Goal: Task Accomplishment & Management: Complete application form

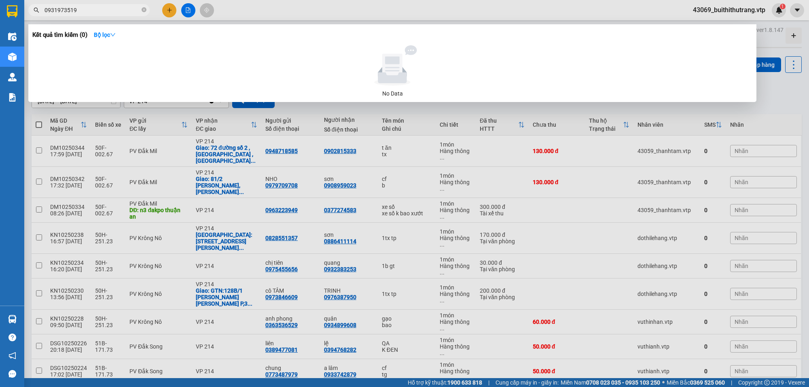
click at [84, 8] on input "0931973519" at bounding box center [91, 10] width 95 height 9
drag, startPoint x: 82, startPoint y: 11, endPoint x: 35, endPoint y: 12, distance: 47.3
click at [35, 12] on div "0931973519" at bounding box center [79, 10] width 158 height 12
type input "0901887088"
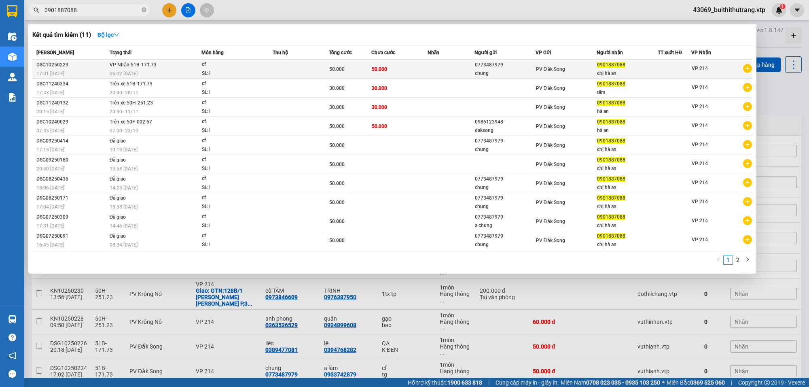
click at [441, 73] on td at bounding box center [450, 69] width 47 height 19
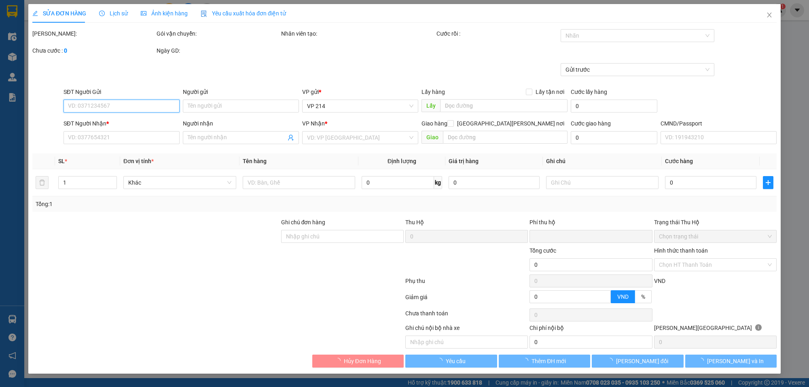
type input "2.500"
type input "0773487979"
type input "chung"
type input "0901887088"
type input "chị hà an"
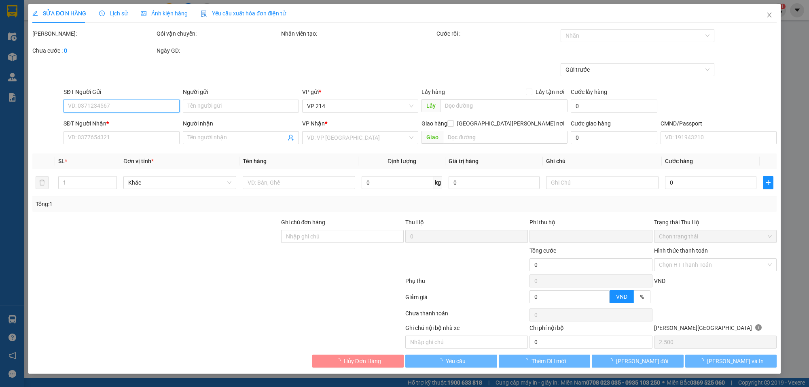
type input "0"
type input "50.000"
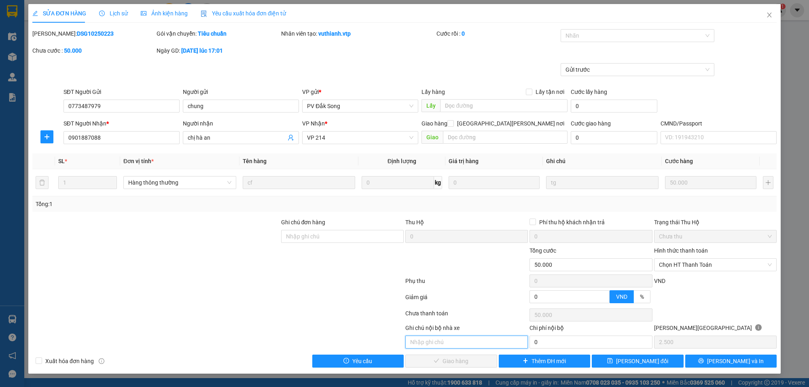
click at [466, 345] on input "text" at bounding box center [466, 341] width 123 height 13
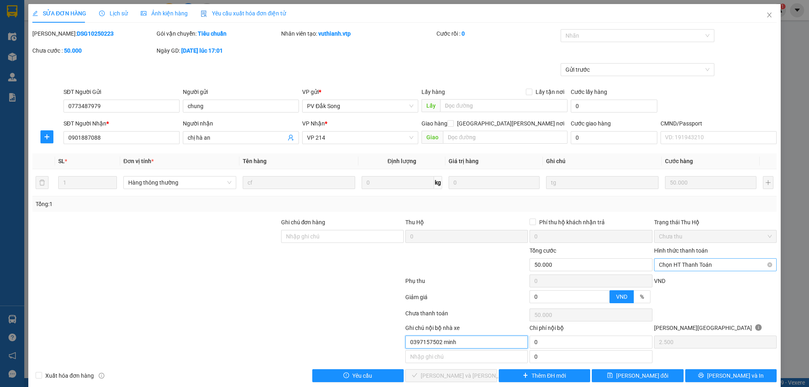
click at [682, 266] on span "Chọn HT Thanh Toán" at bounding box center [715, 264] width 113 height 12
type input "0397157502 minh"
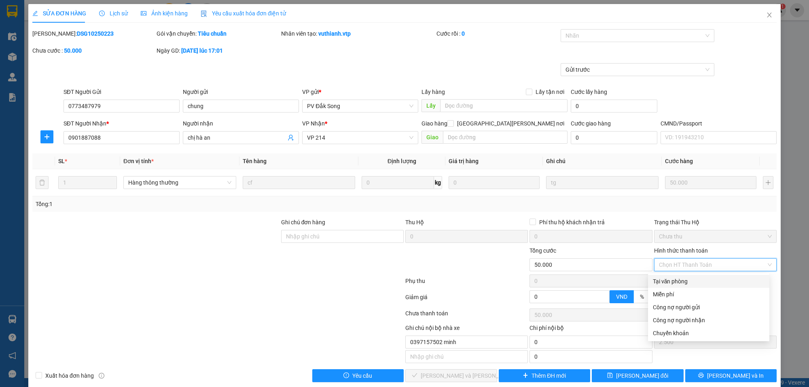
click at [679, 285] on div "Tại văn phòng" at bounding box center [709, 281] width 112 height 9
type input "0"
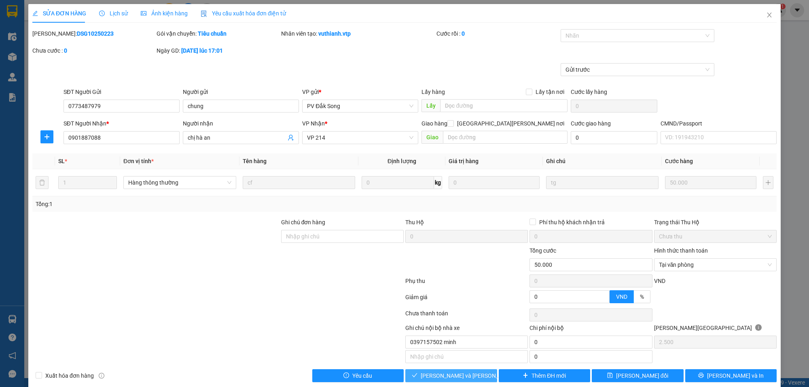
click at [433, 379] on span "[PERSON_NAME] và [PERSON_NAME] hàng" at bounding box center [475, 375] width 109 height 9
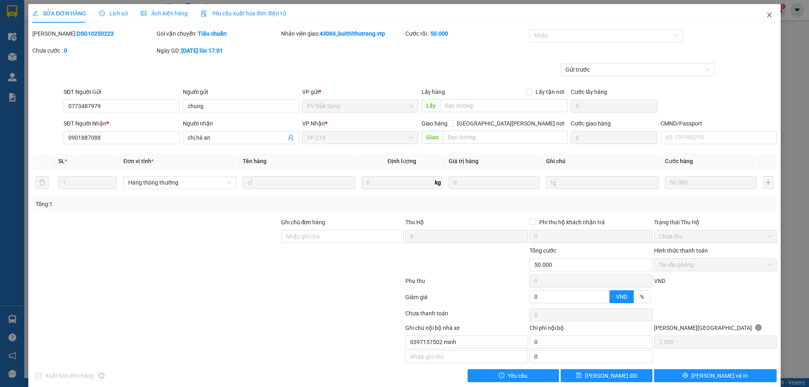
click at [766, 16] on icon "close" at bounding box center [769, 15] width 6 height 6
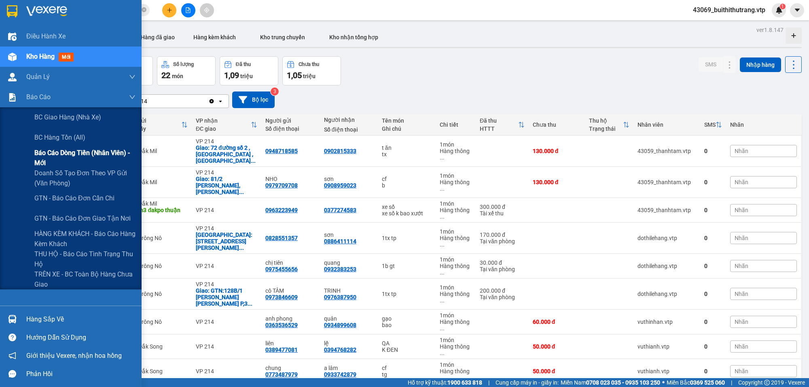
click at [53, 156] on span "Báo cáo dòng tiền (nhân viên) - mới" at bounding box center [84, 158] width 101 height 20
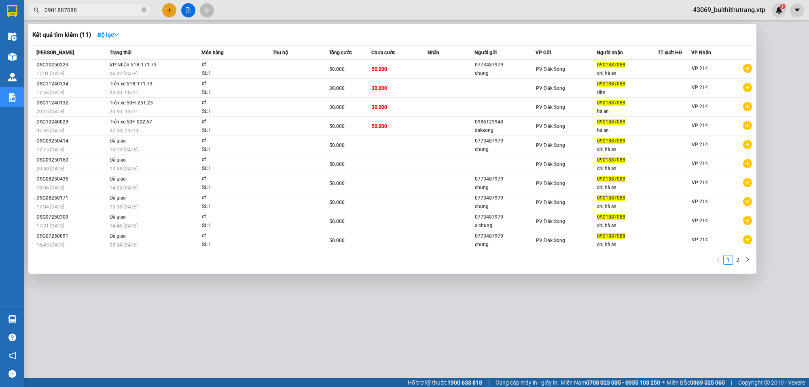
click at [78, 15] on span "0901887088" at bounding box center [88, 10] width 121 height 12
click at [83, 13] on input "0901887088" at bounding box center [91, 10] width 95 height 9
type input "0"
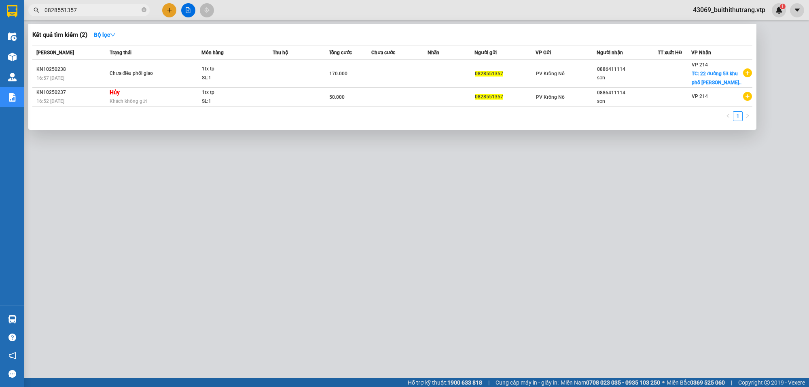
drag, startPoint x: 83, startPoint y: 11, endPoint x: 39, endPoint y: 15, distance: 44.3
click at [39, 15] on span "0828551357" at bounding box center [88, 10] width 121 height 12
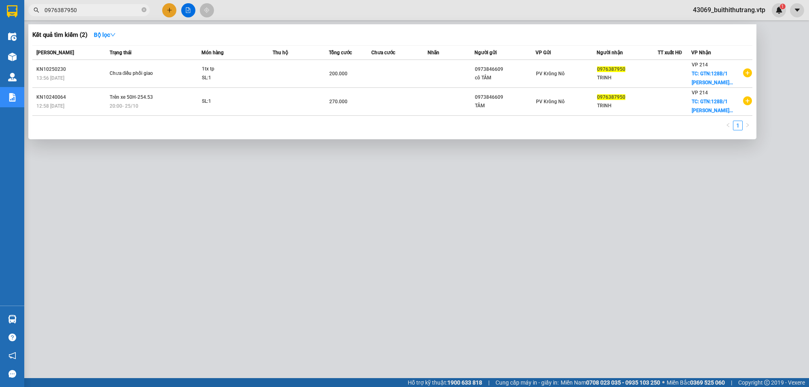
drag, startPoint x: 81, startPoint y: 11, endPoint x: 34, endPoint y: 21, distance: 48.7
click at [34, 17] on div "Kết quả [PERSON_NAME] ( 2 ) Bộ lọc Mã ĐH Trạng thái Món hàng Thu hộ Tổng [PERSO…" at bounding box center [79, 10] width 158 height 14
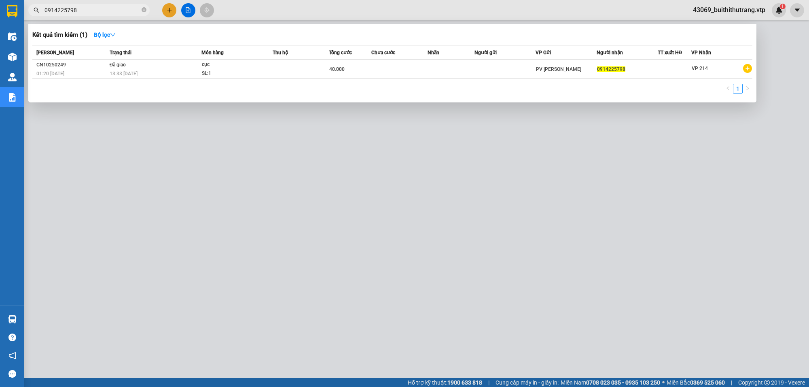
type input "0914225798"
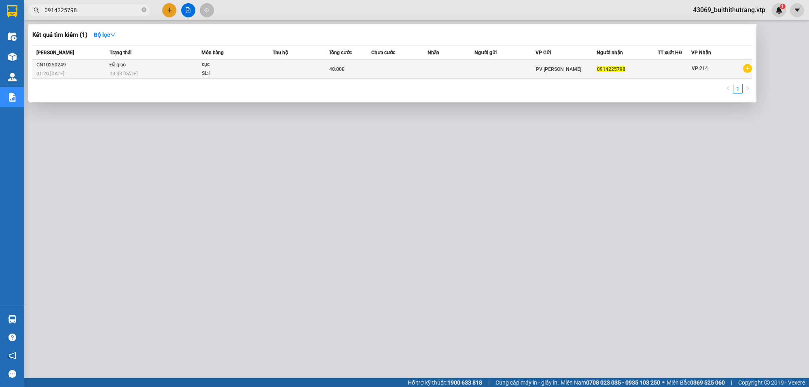
click at [368, 76] on td "40.000" at bounding box center [350, 69] width 42 height 19
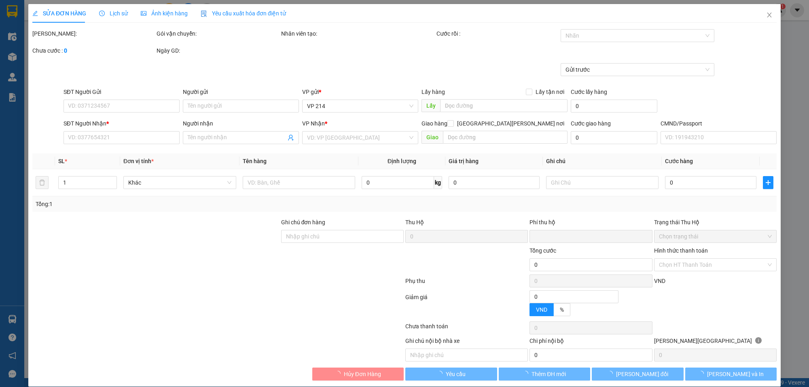
type input "2.000"
type input "0914225798"
type input "0"
type input "40.000"
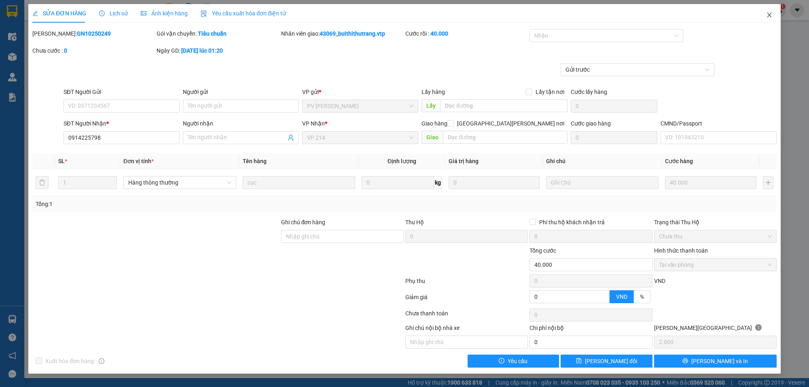
click at [771, 17] on icon "close" at bounding box center [769, 15] width 6 height 6
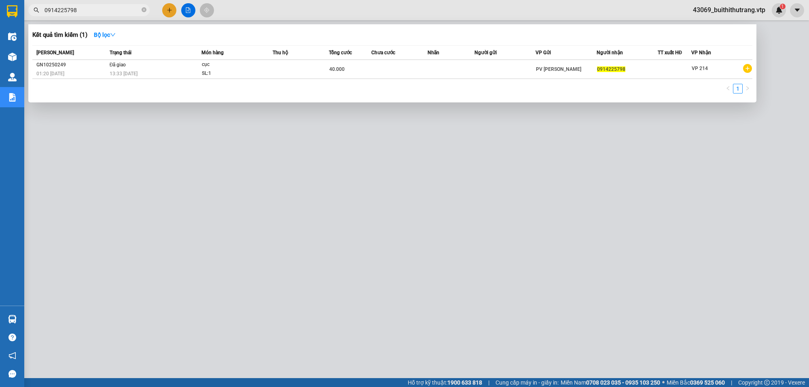
click at [84, 14] on input "0914225798" at bounding box center [91, 10] width 95 height 9
drag, startPoint x: 84, startPoint y: 14, endPoint x: 32, endPoint y: 21, distance: 52.2
click at [32, 17] on div "Kết quả [PERSON_NAME] ( 1 ) Bộ lọc Mã ĐH Trạng thái Món hàng Thu hộ Tổng [PERSO…" at bounding box center [79, 10] width 158 height 14
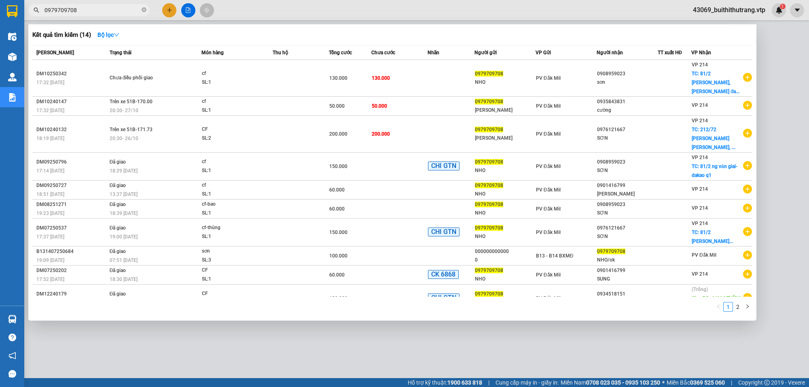
drag, startPoint x: 81, startPoint y: 11, endPoint x: 25, endPoint y: 14, distance: 56.3
click at [25, 14] on div "0979709708" at bounding box center [79, 10] width 158 height 12
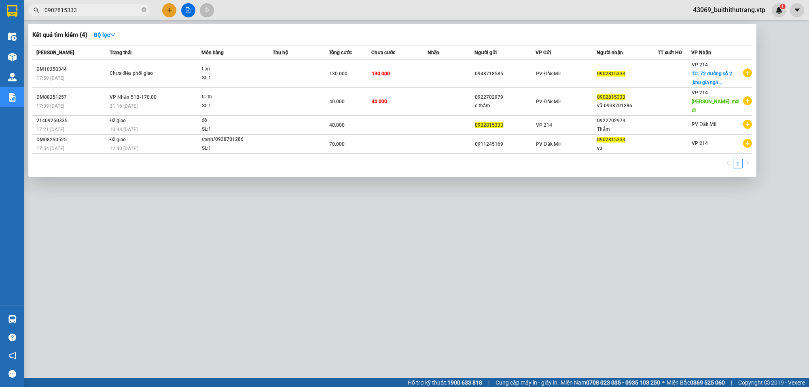
click at [83, 6] on input "0902815333" at bounding box center [91, 10] width 95 height 9
drag, startPoint x: 80, startPoint y: 9, endPoint x: 39, endPoint y: 13, distance: 40.6
click at [39, 13] on span "0902815333" at bounding box center [88, 10] width 121 height 12
type input "0377274583"
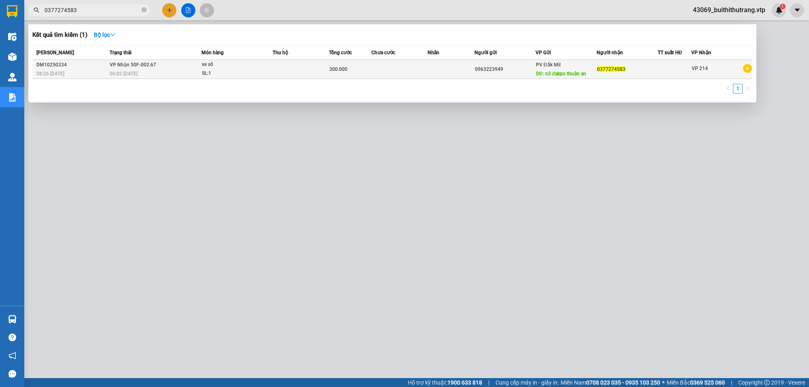
click at [506, 72] on div "0963223949" at bounding box center [505, 69] width 60 height 8
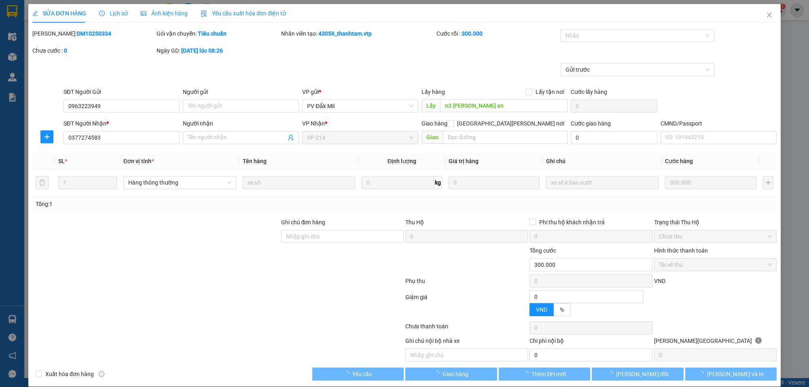
type input "15.000"
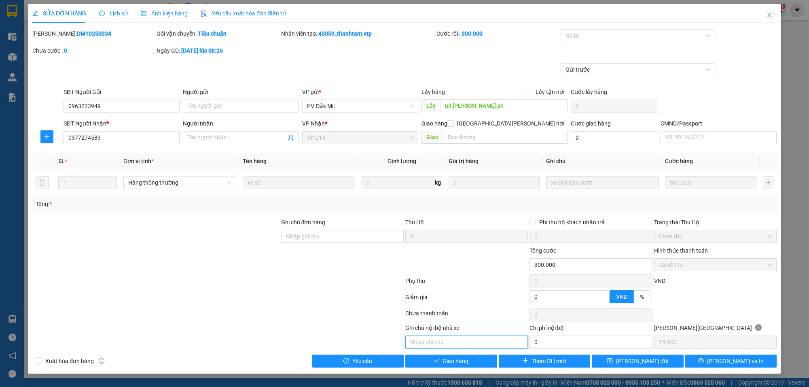
click at [460, 343] on input "text" at bounding box center [466, 341] width 123 height 13
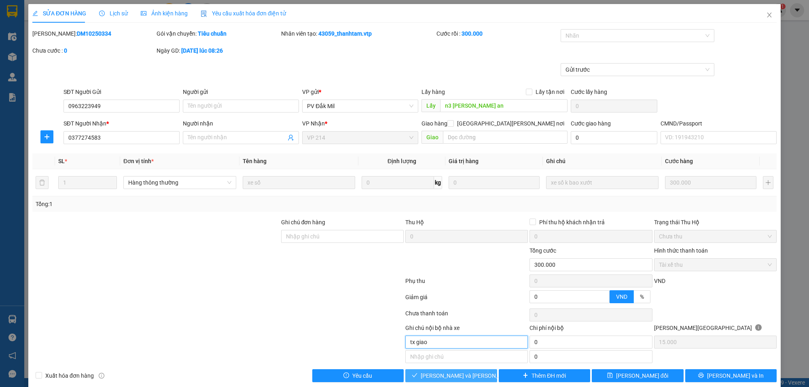
type input "tx giao"
click at [480, 376] on button "[PERSON_NAME] và [PERSON_NAME] hàng" at bounding box center [451, 375] width 92 height 13
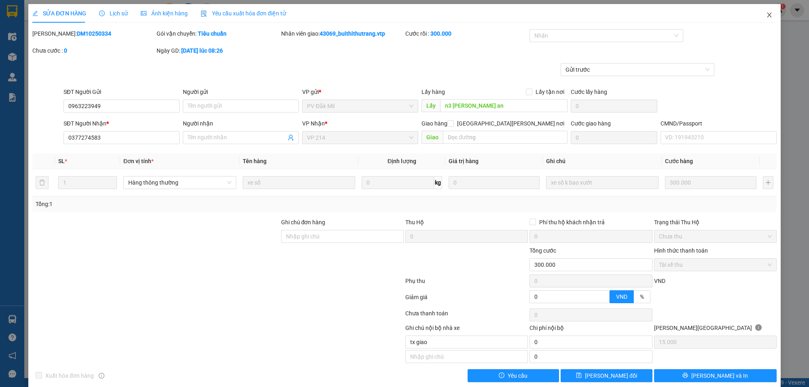
click at [767, 15] on icon "close" at bounding box center [769, 15] width 4 height 5
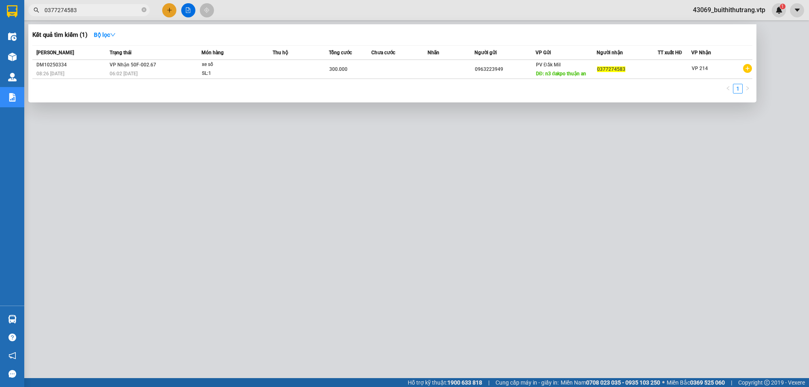
click at [80, 9] on input "0377274583" at bounding box center [91, 10] width 95 height 9
drag, startPoint x: 80, startPoint y: 9, endPoint x: 65, endPoint y: 9, distance: 15.0
click at [65, 9] on input "0377274583" at bounding box center [91, 10] width 95 height 9
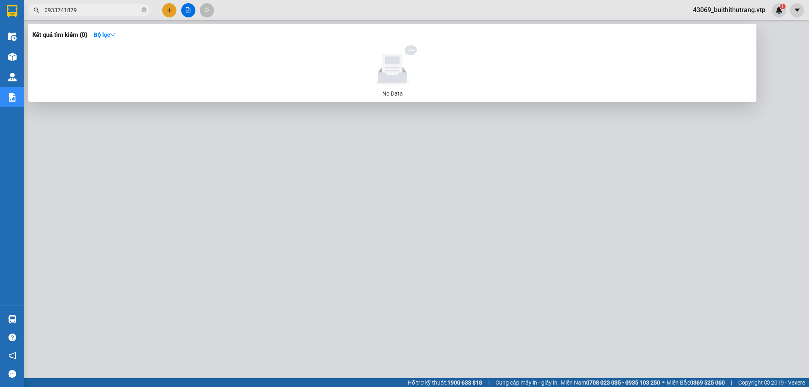
click at [88, 9] on input "0933741879" at bounding box center [91, 10] width 95 height 9
type input "0"
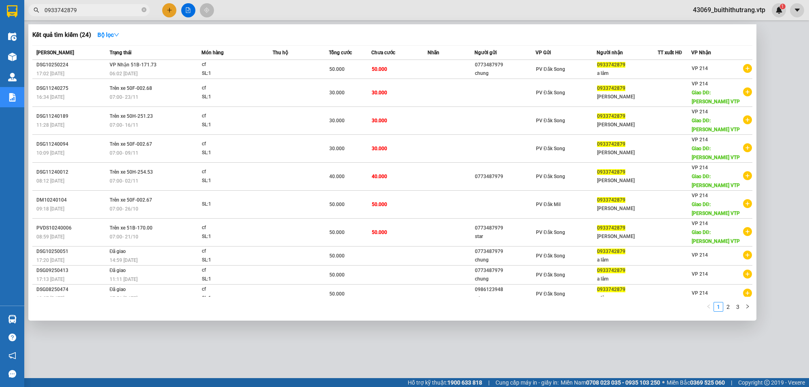
type input "0933742879"
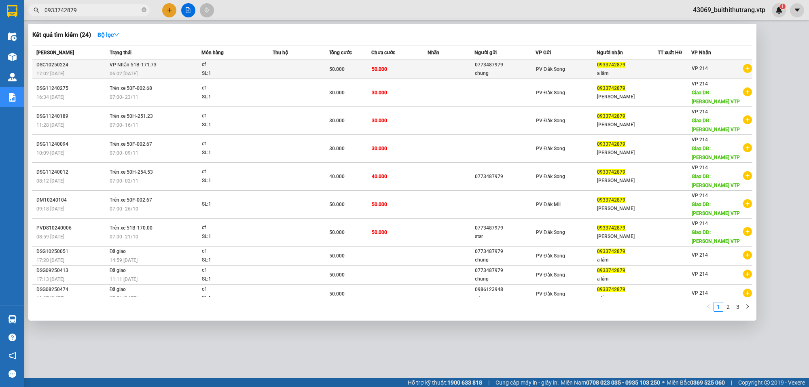
click at [349, 71] on div "50.000" at bounding box center [349, 69] width 41 height 9
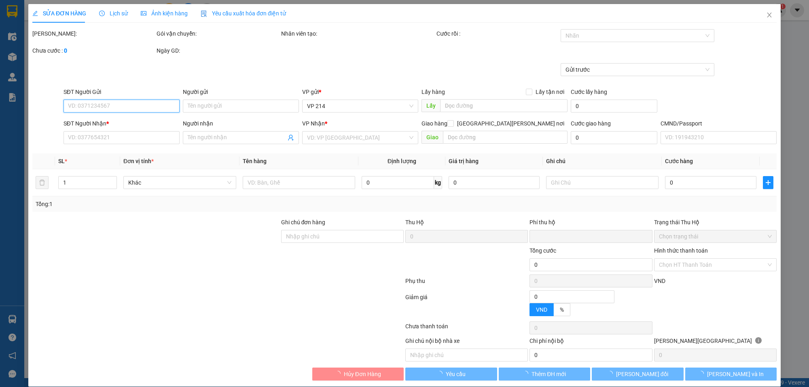
type input "2.500"
type input "0773487979"
type input "chung"
type input "0933742879"
type input "a lâm"
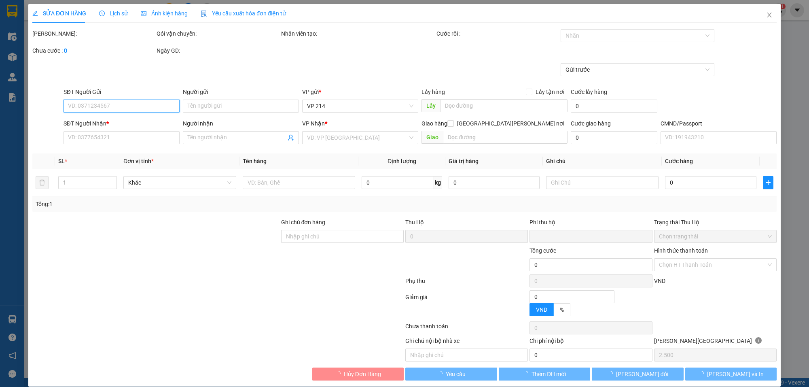
type input "0"
type input "50.000"
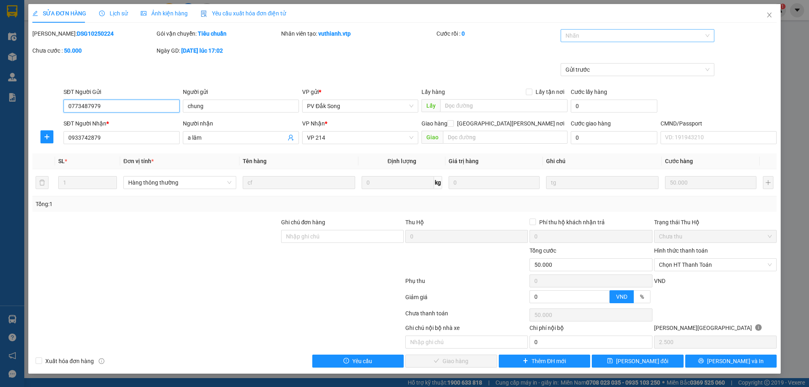
click at [652, 39] on div at bounding box center [633, 36] width 142 height 10
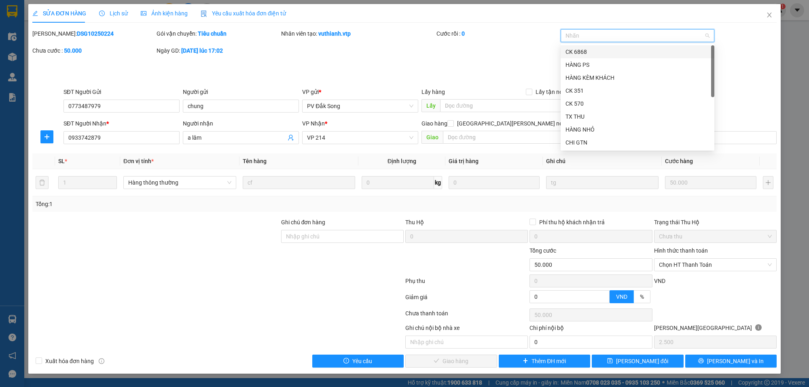
click at [640, 55] on div "CK 6868" at bounding box center [637, 51] width 144 height 9
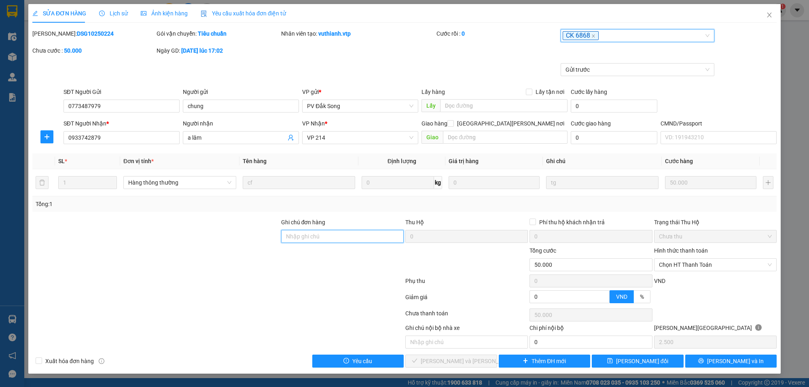
click at [311, 235] on input "Ghi chú đơn hàng" at bounding box center [342, 236] width 123 height 13
click at [684, 268] on span "Chọn HT Thanh Toán" at bounding box center [715, 264] width 113 height 12
type input "ck 6839 luc 14h32"
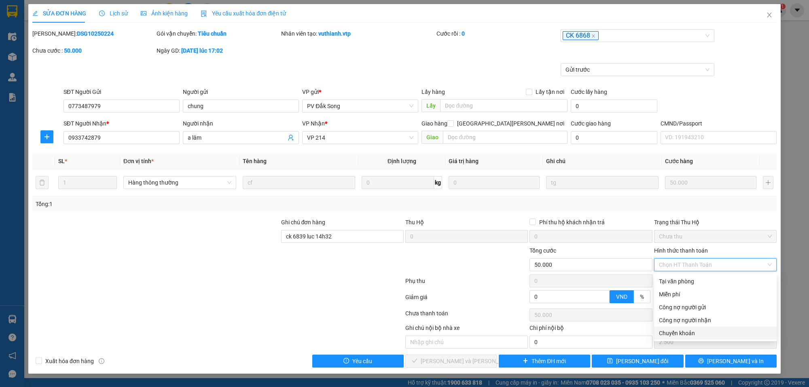
click at [706, 333] on div "Chuyển khoản" at bounding box center [715, 332] width 113 height 9
type input "0"
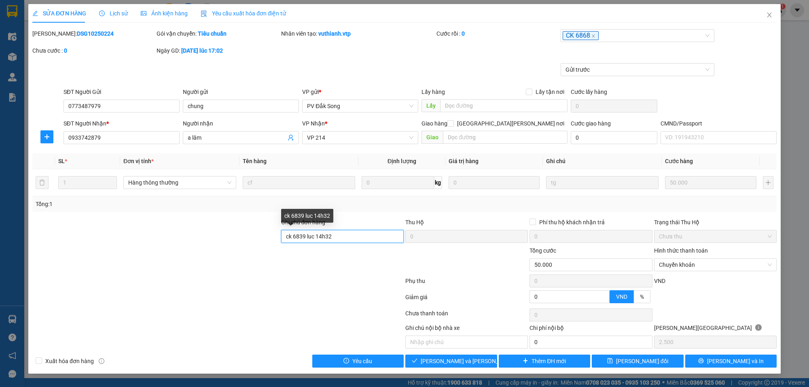
click at [367, 231] on input "ck 6839 luc 14h32" at bounding box center [342, 236] width 123 height 13
type input "ck 6839 luc 14h32 ngay [DATE]"
click at [459, 363] on span "[PERSON_NAME] và [PERSON_NAME] hàng" at bounding box center [475, 360] width 109 height 9
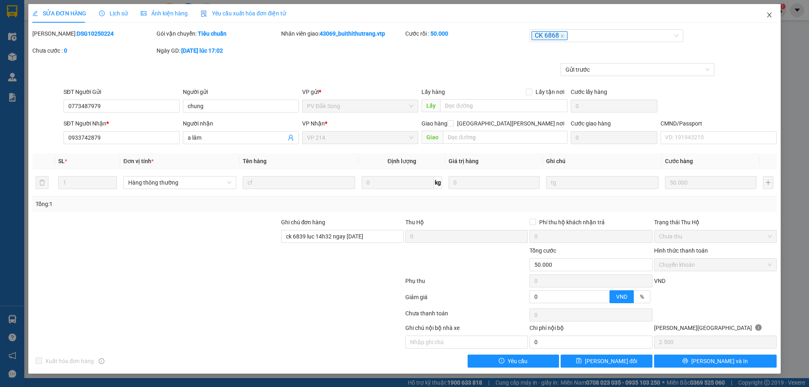
click at [767, 17] on icon "close" at bounding box center [769, 15] width 6 height 6
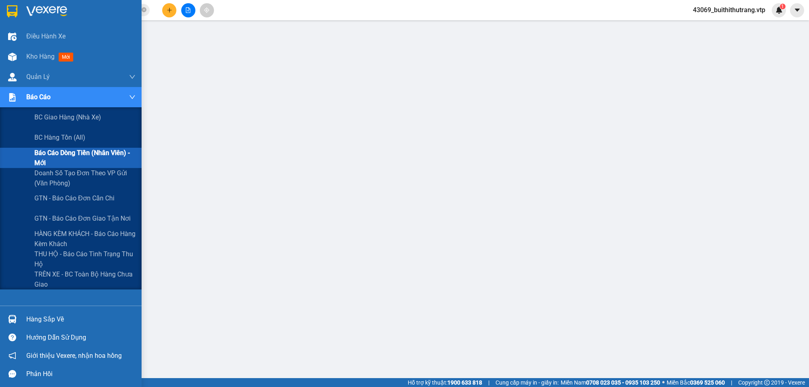
click at [59, 160] on span "Báo cáo dòng tiền (nhân viên) - mới" at bounding box center [84, 158] width 101 height 20
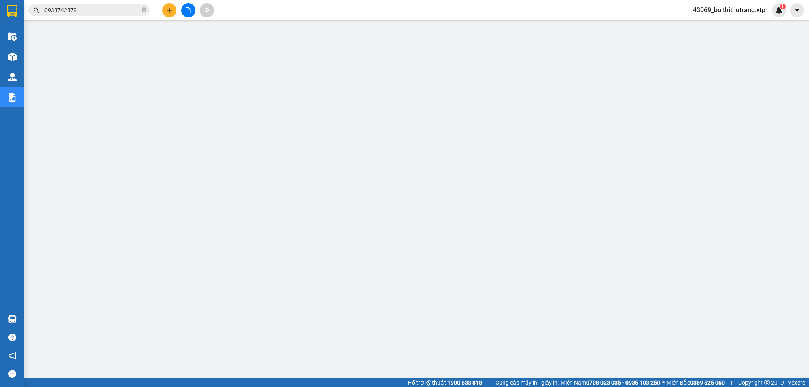
click at [736, 8] on span "43069_buithithutrang.vtp" at bounding box center [728, 10] width 85 height 10
click at [720, 23] on span "Đăng xuất" at bounding box center [732, 25] width 70 height 9
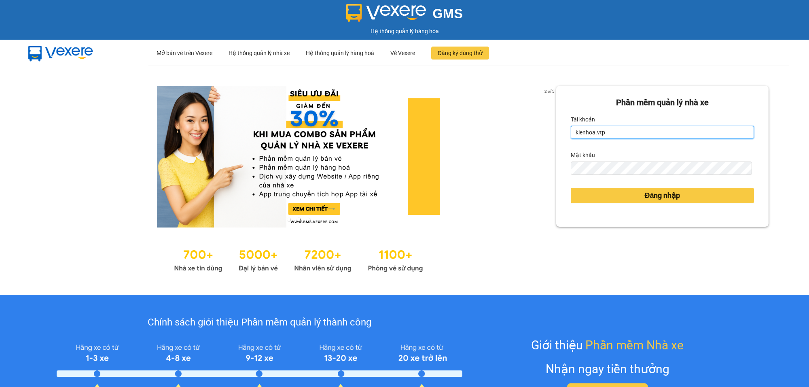
click at [620, 131] on input "kienhoa.vtp" at bounding box center [662, 132] width 183 height 13
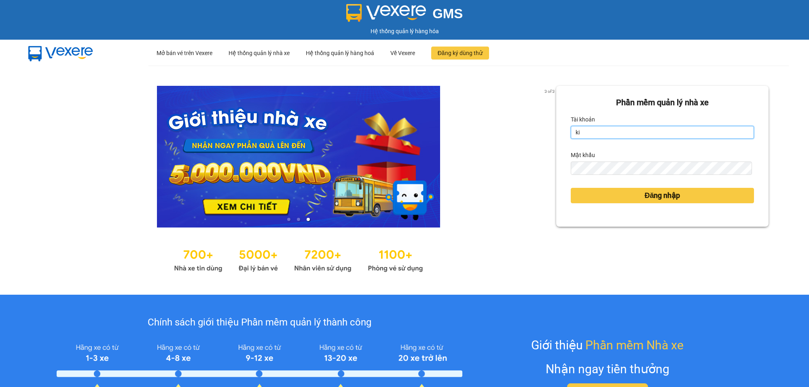
type input "k"
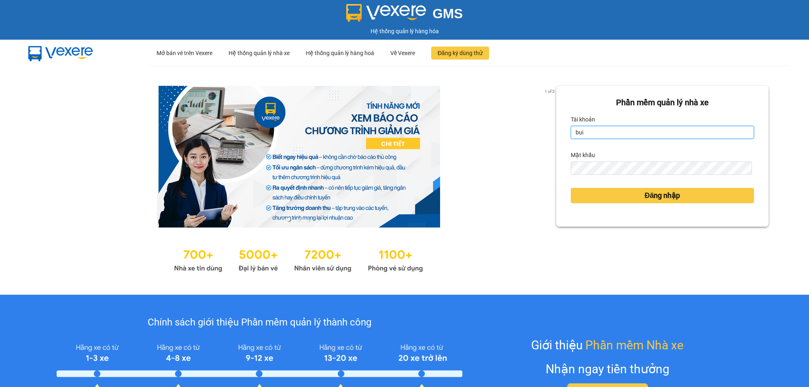
type input "buithithutrang.vtp"
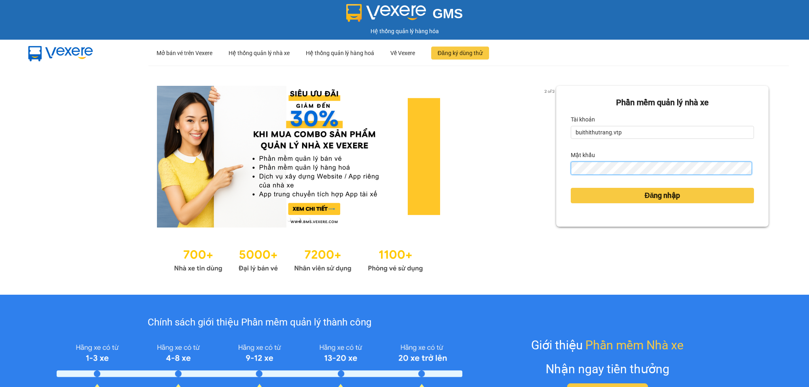
click at [556, 187] on div "Phần mềm quản lý nhà xe Tài khoản buithithutrang.vtp Mật khẩu Đăng nhập" at bounding box center [662, 156] width 212 height 141
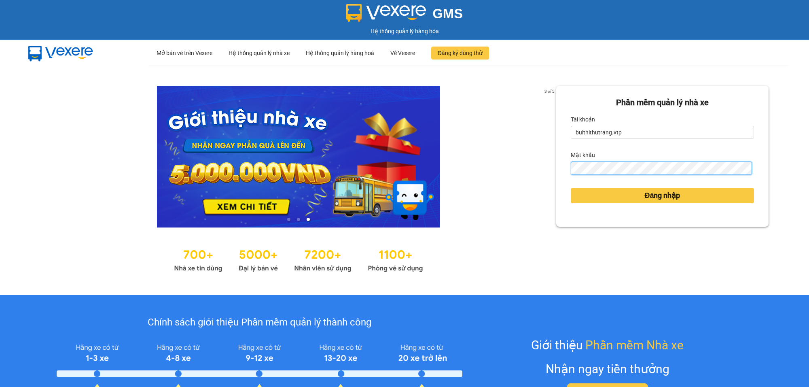
click at [571, 188] on button "Đăng nhập" at bounding box center [662, 195] width 183 height 15
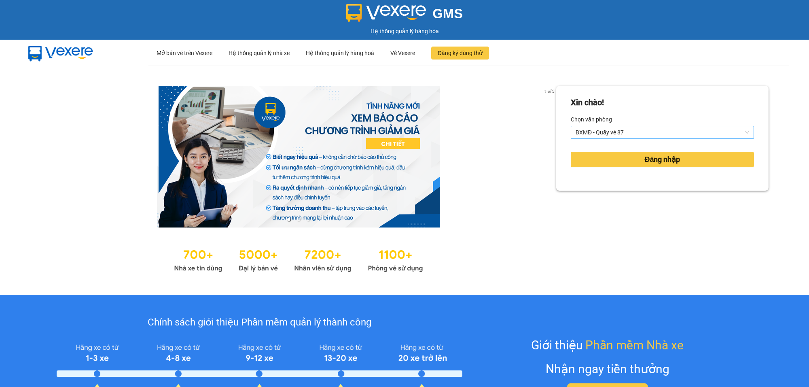
click at [648, 129] on span "BXMĐ - Quầy vé 87" at bounding box center [661, 132] width 173 height 12
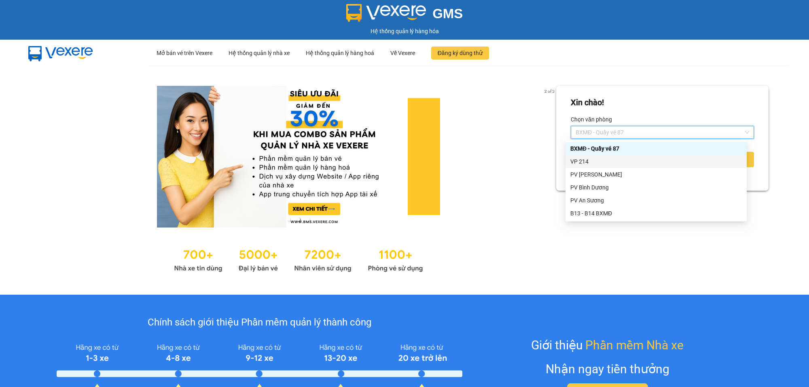
click at [636, 161] on div "VP 214" at bounding box center [655, 161] width 171 height 9
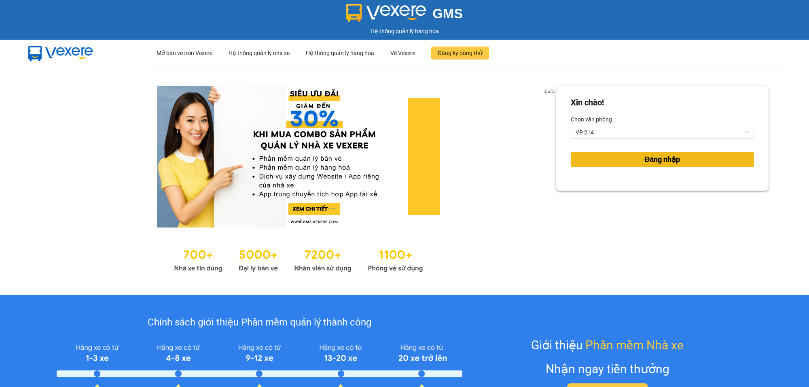
click at [631, 161] on button "Đăng nhập" at bounding box center [662, 159] width 183 height 15
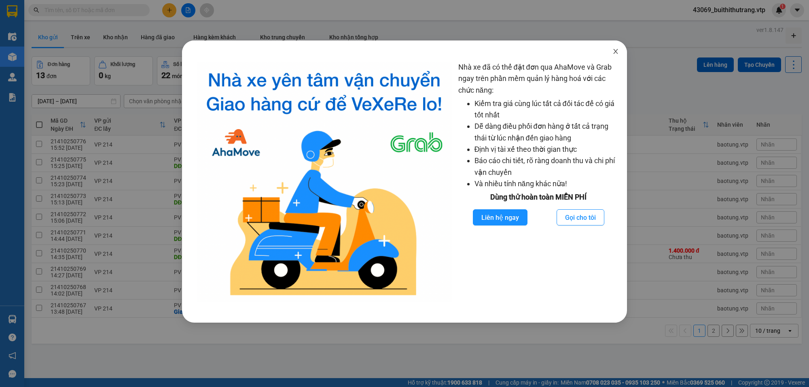
click at [613, 50] on icon "close" at bounding box center [615, 51] width 6 height 6
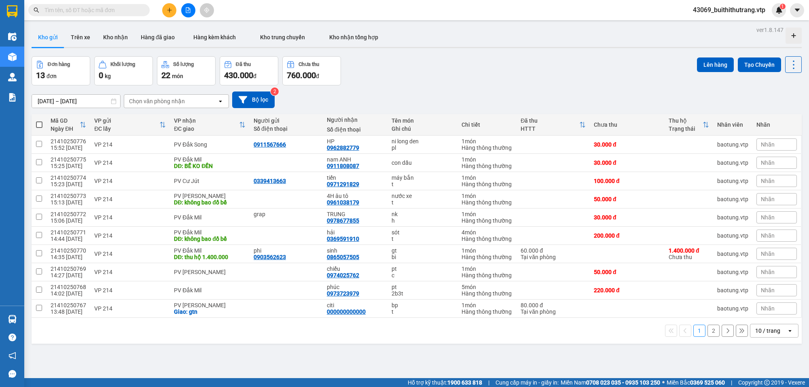
click at [758, 333] on div "10 / trang" at bounding box center [767, 330] width 25 height 8
click at [761, 316] on span "100 / trang" at bounding box center [762, 314] width 29 height 8
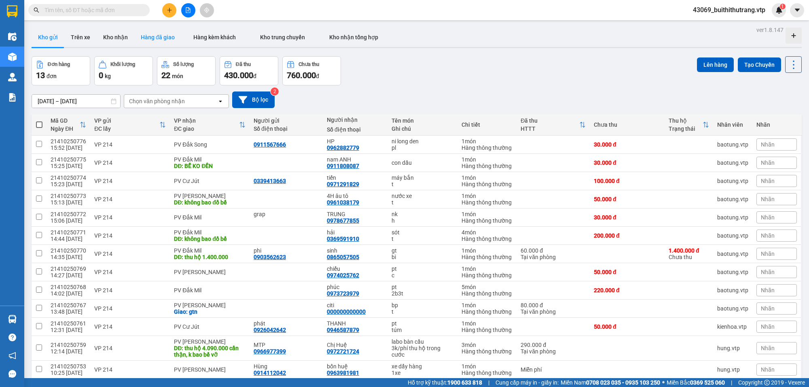
click at [158, 39] on button "Hàng đã giao" at bounding box center [157, 36] width 47 height 19
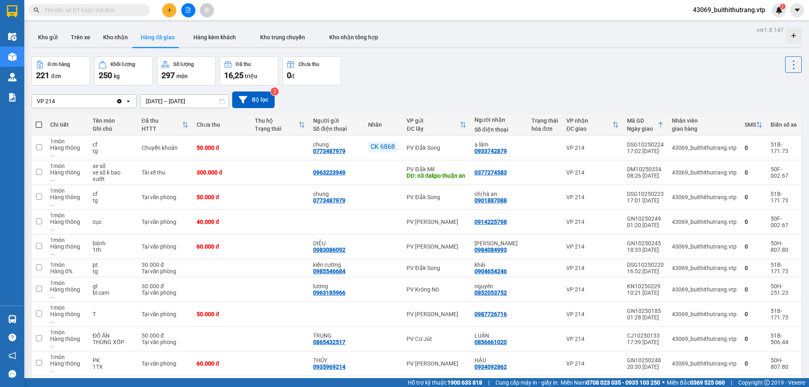
click at [767, 385] on div "10 / trang" at bounding box center [767, 389] width 25 height 8
click at [763, 317] on span "100 / trang" at bounding box center [762, 321] width 29 height 8
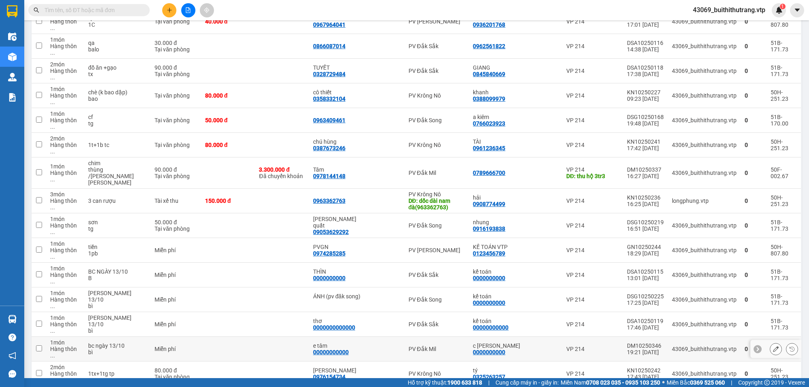
scroll to position [13, 0]
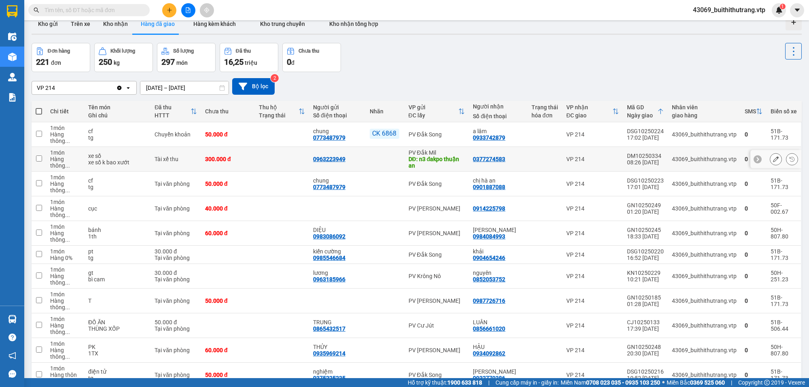
click at [653, 164] on div "08:26 [DATE]" at bounding box center [645, 162] width 37 height 6
checkbox input "true"
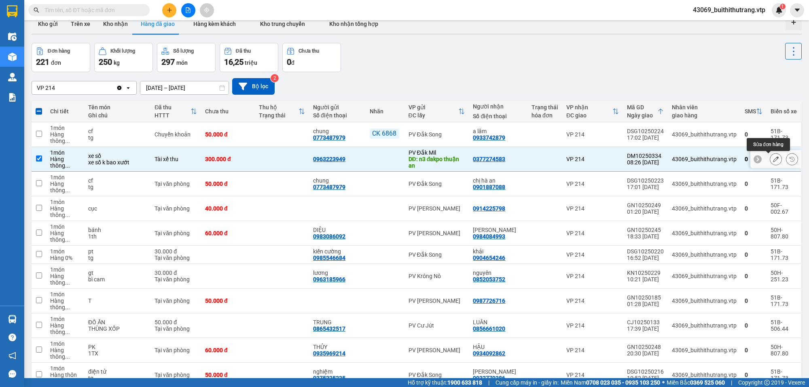
click at [773, 159] on icon at bounding box center [776, 159] width 6 height 6
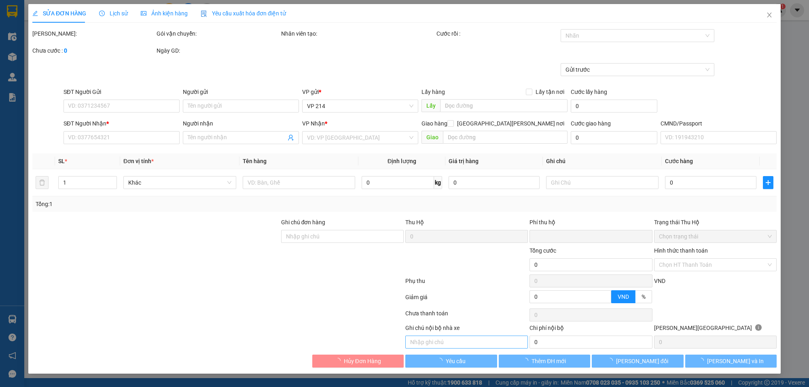
type input "15.000"
type input "0963223949"
type input "n3 [PERSON_NAME] an"
type input "0377274583"
type input "0"
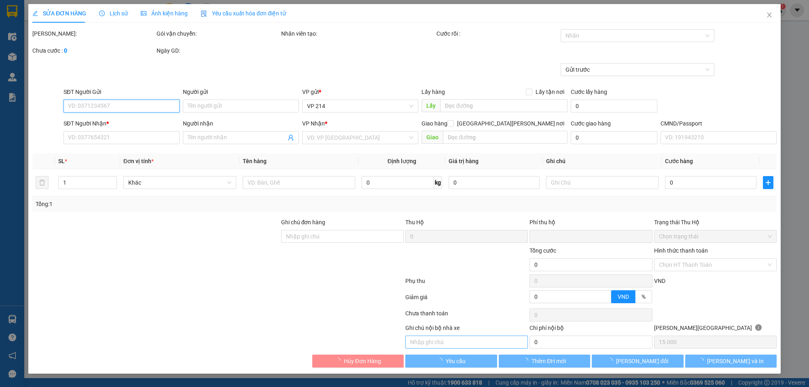
type input "300.000"
type input "tx giao"
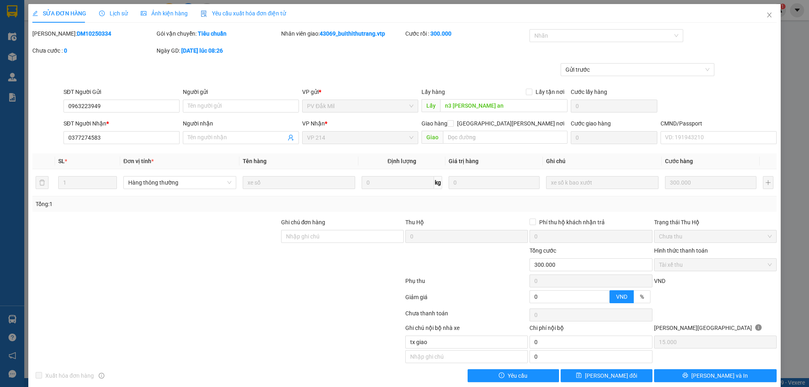
click at [116, 17] on div "Lịch sử" at bounding box center [113, 13] width 29 height 9
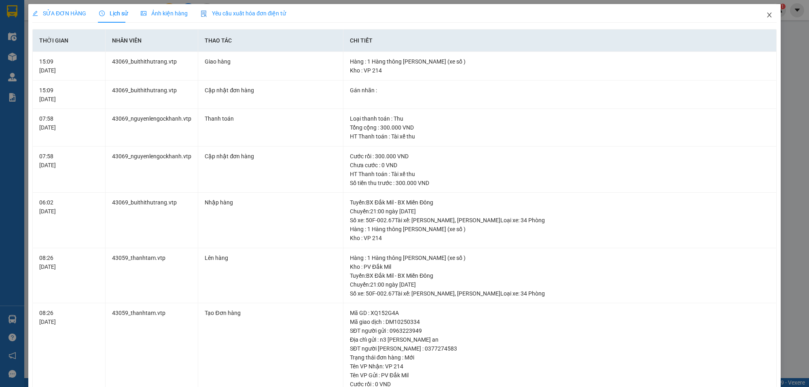
click at [766, 13] on icon "close" at bounding box center [769, 15] width 6 height 6
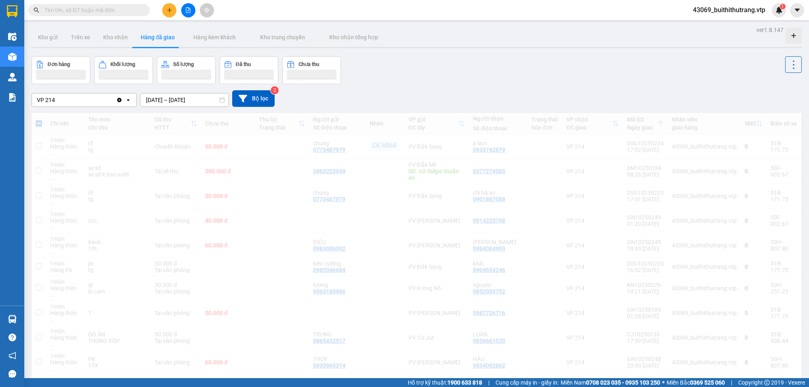
click at [762, 15] on span "43069_buithithutrang.vtp" at bounding box center [728, 10] width 85 height 10
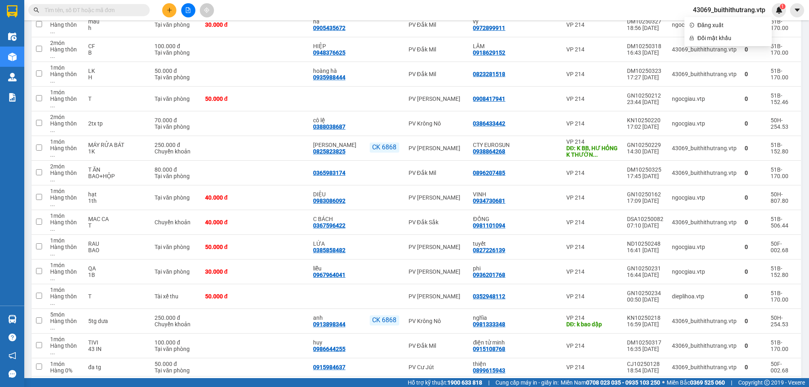
scroll to position [1717, 0]
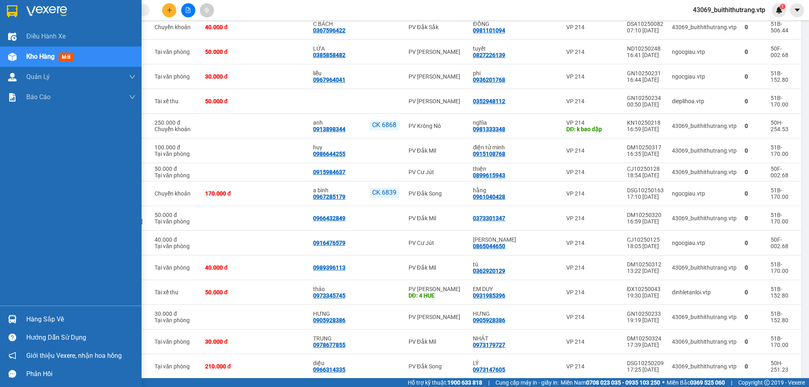
click at [60, 320] on div "Hàng sắp về" at bounding box center [80, 319] width 109 height 12
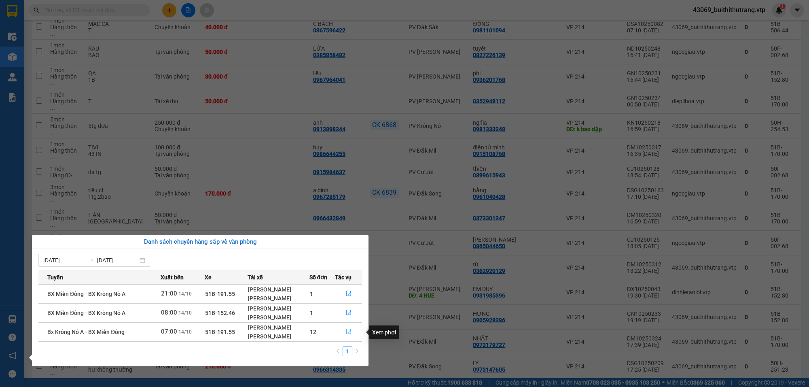
click at [349, 332] on icon "file-done" at bounding box center [349, 331] width 6 height 6
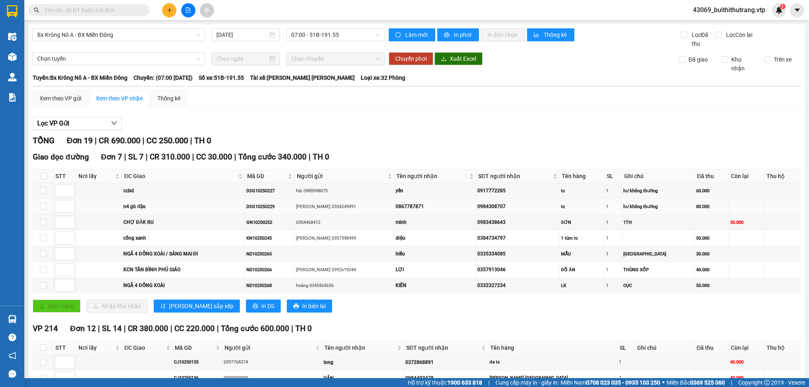
scroll to position [214, 0]
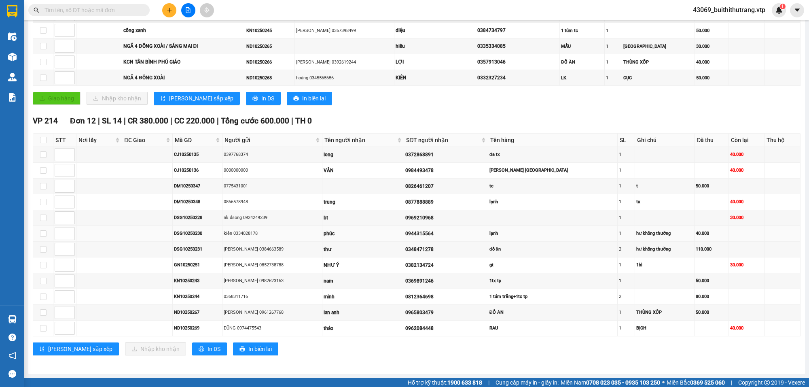
click at [222, 235] on td "DSG10250230" at bounding box center [198, 234] width 50 height 16
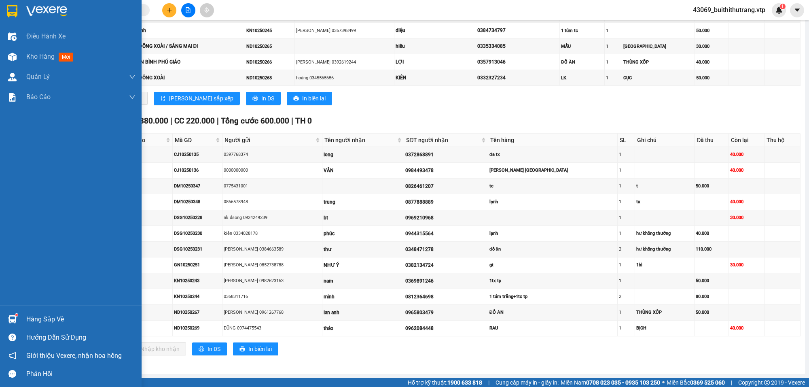
click at [30, 225] on div "Điều hành xe Kho hàng mới Quản Lý Quản lý chuyến Quản lý giao nhận mới Quản lý …" at bounding box center [71, 165] width 142 height 279
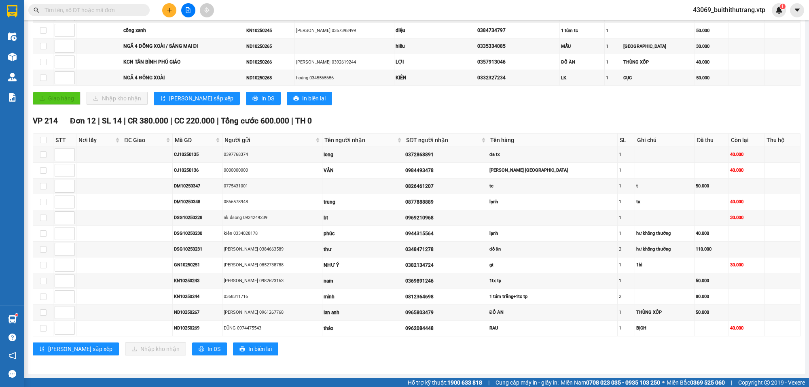
scroll to position [0, 0]
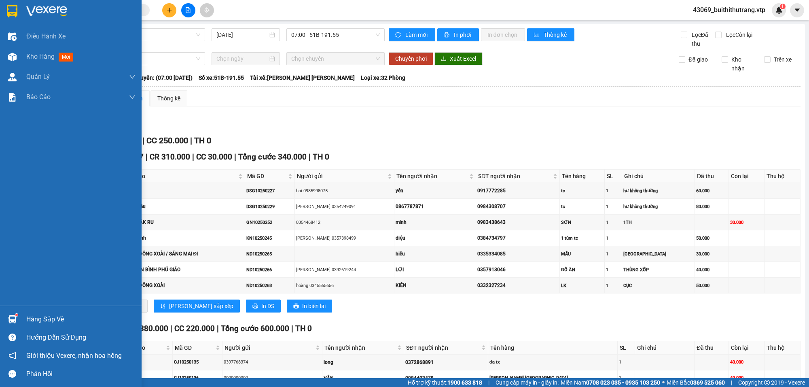
click at [53, 9] on img at bounding box center [46, 11] width 41 height 12
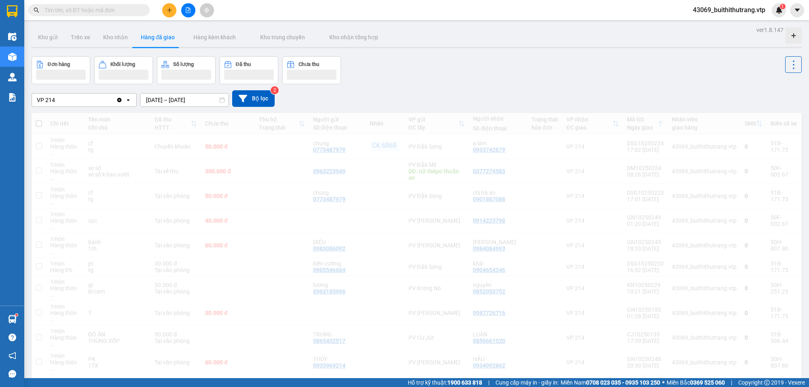
click at [442, 83] on div "Đơn hàng Khối lượng Số lượng Đã thu Chưa thu" at bounding box center [417, 70] width 770 height 28
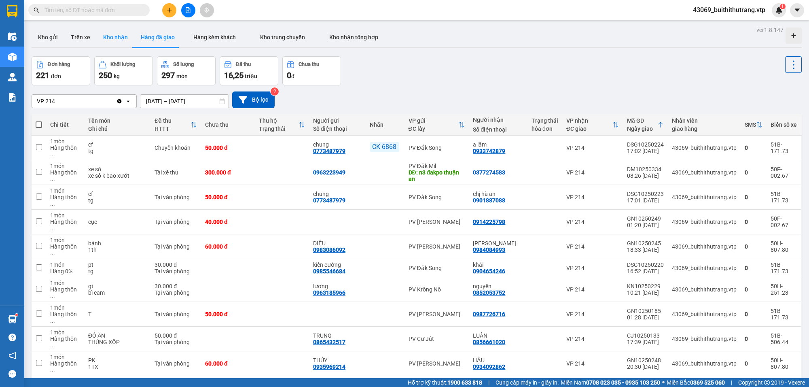
click at [109, 40] on button "Kho nhận" at bounding box center [116, 36] width 38 height 19
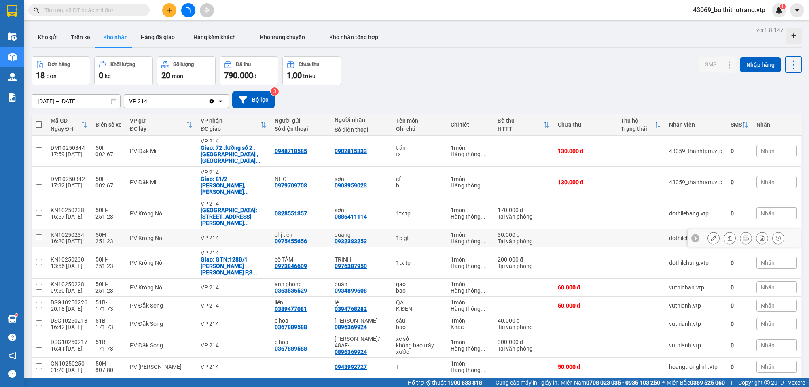
scroll to position [37, 0]
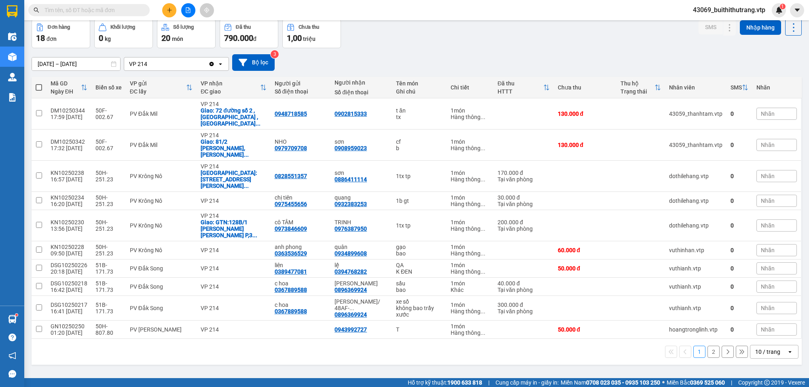
click at [759, 347] on div "10 / trang" at bounding box center [767, 351] width 25 height 8
click at [763, 305] on span "100 / trang" at bounding box center [762, 309] width 29 height 8
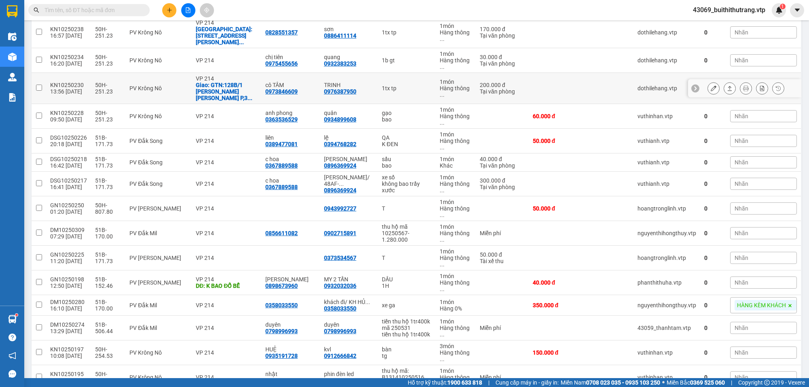
scroll to position [192, 0]
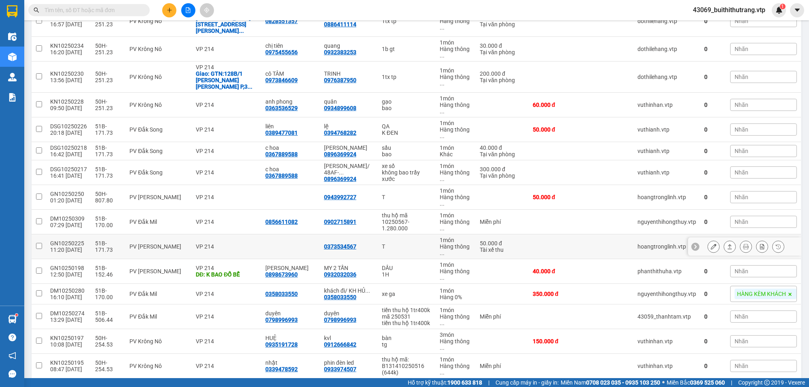
drag, startPoint x: 313, startPoint y: 205, endPoint x: 338, endPoint y: 215, distance: 27.0
drag, startPoint x: 338, startPoint y: 215, endPoint x: 335, endPoint y: 252, distance: 37.0
click at [126, 8] on input "text" at bounding box center [91, 10] width 95 height 9
click at [91, 8] on input "text" at bounding box center [91, 10] width 95 height 9
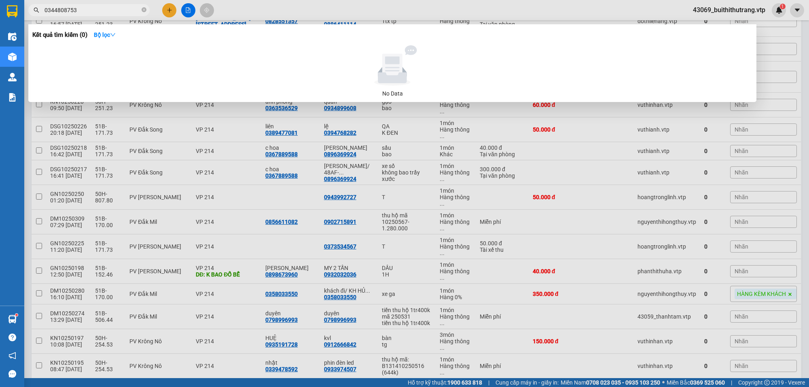
type input "0344808753"
click at [241, 184] on div at bounding box center [404, 193] width 809 height 387
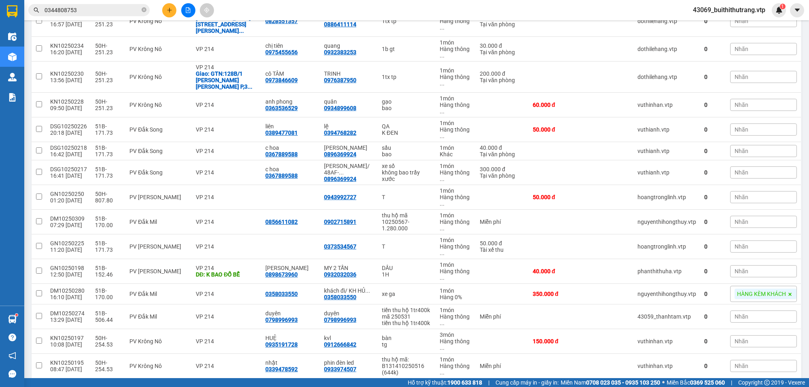
click at [516, 378] on td at bounding box center [502, 390] width 53 height 25
checkbox input "true"
click at [710, 243] on icon at bounding box center [713, 246] width 6 height 6
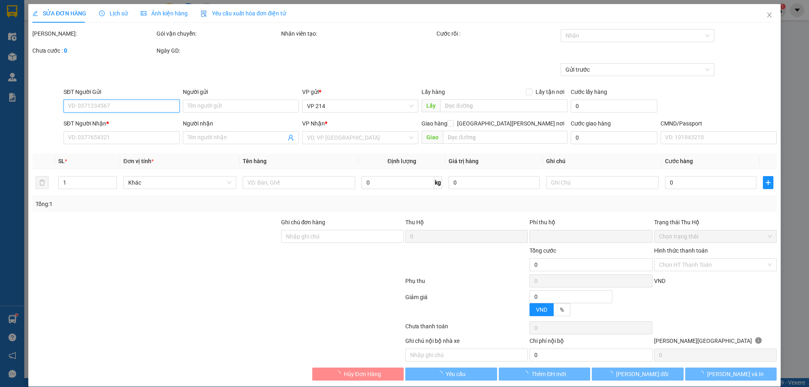
type input "10.000"
type input "0373534567"
type input "0"
type input "50.000"
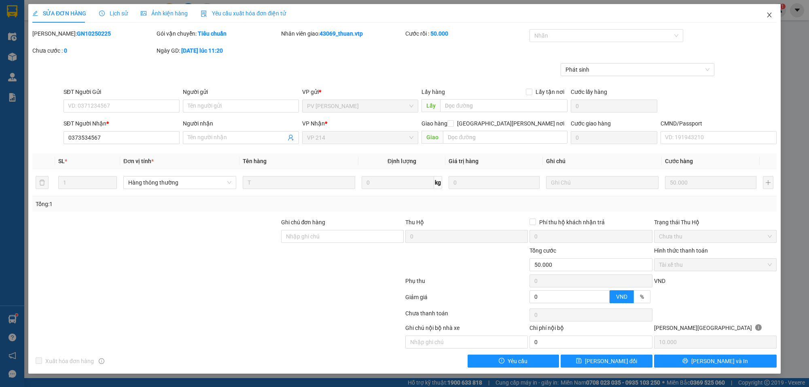
click at [769, 13] on icon "close" at bounding box center [769, 15] width 6 height 6
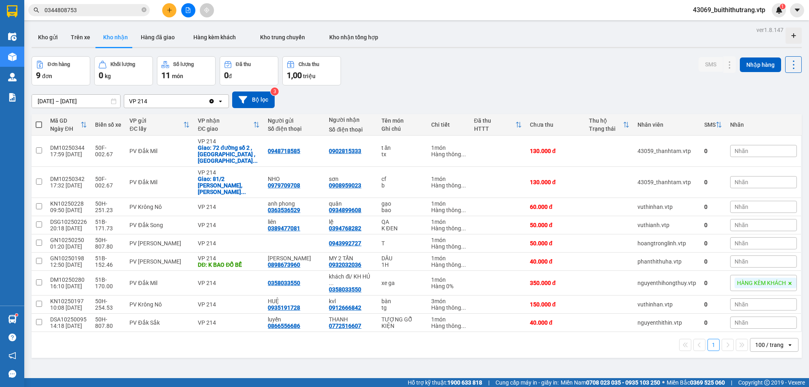
click at [764, 340] on div "100 / trang" at bounding box center [769, 344] width 28 height 8
click at [763, 314] on span "100 / trang" at bounding box center [763, 315] width 31 height 8
click at [763, 340] on div "100 / trang" at bounding box center [769, 344] width 28 height 8
click at [762, 312] on span "100 / trang" at bounding box center [763, 315] width 31 height 8
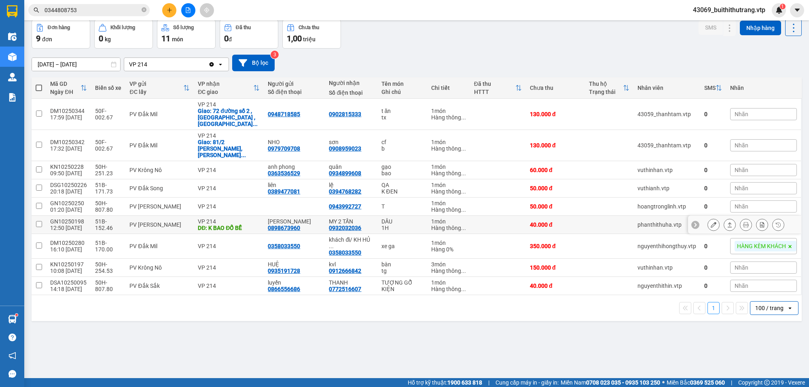
scroll to position [37, 0]
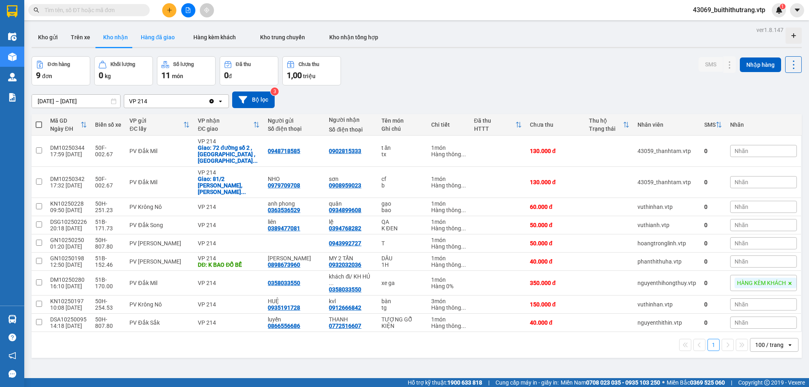
click at [154, 39] on button "Hàng đã giao" at bounding box center [157, 36] width 47 height 19
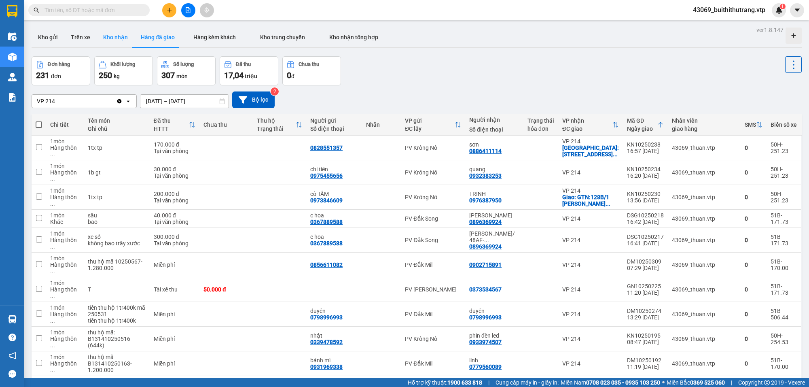
click at [123, 35] on button "Kho nhận" at bounding box center [116, 36] width 38 height 19
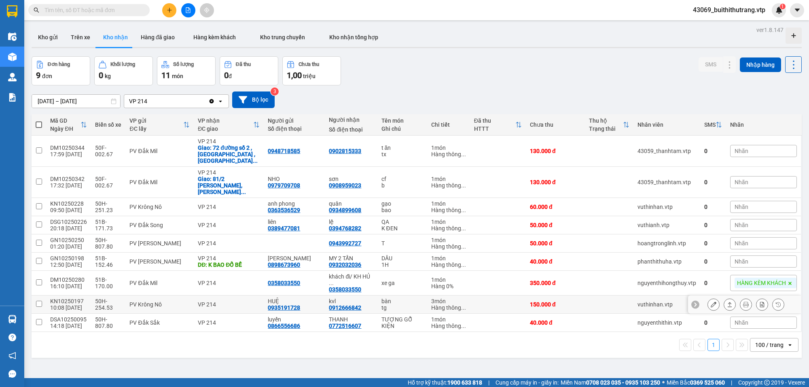
scroll to position [37, 0]
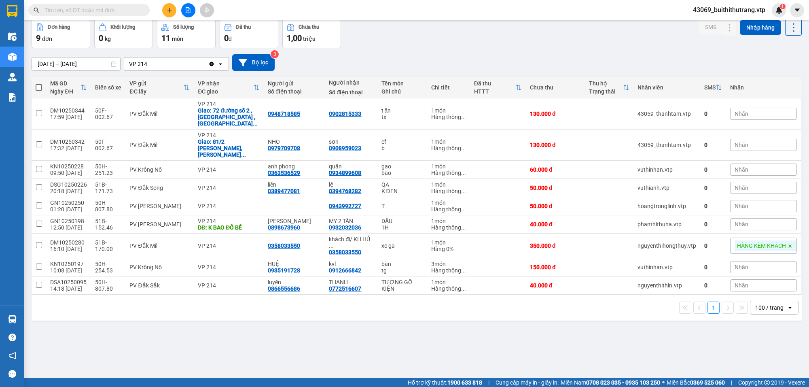
click at [759, 303] on div "100 / trang" at bounding box center [769, 307] width 28 height 8
click at [756, 218] on span "10 / trang" at bounding box center [761, 220] width 26 height 8
click at [755, 303] on div "10 / trang" at bounding box center [767, 307] width 25 height 8
click at [755, 275] on span "100 / trang" at bounding box center [762, 278] width 29 height 8
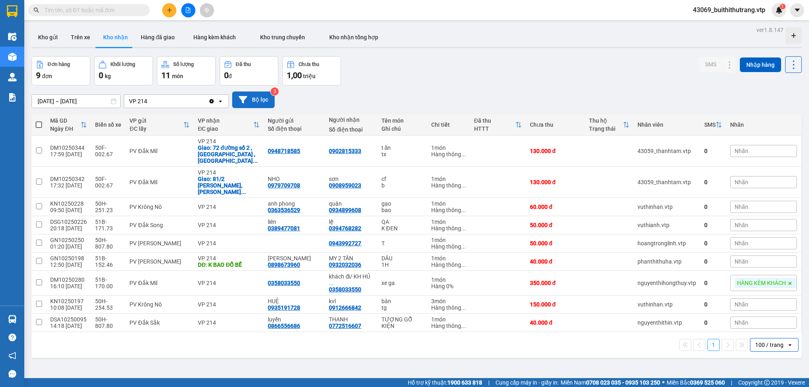
click at [257, 99] on button "Bộ lọc" at bounding box center [253, 99] width 42 height 17
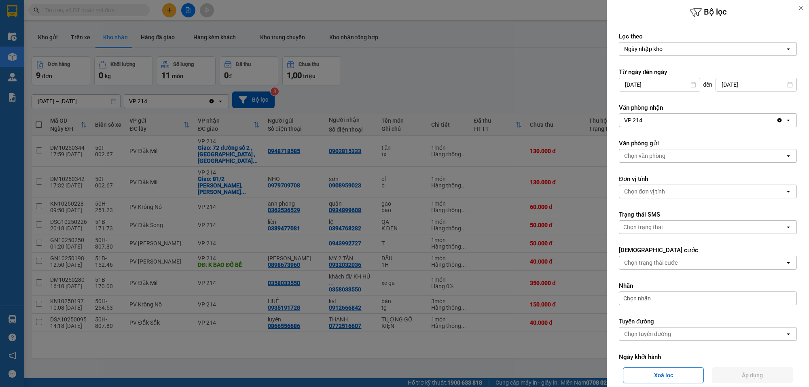
click at [467, 83] on div at bounding box center [404, 193] width 809 height 387
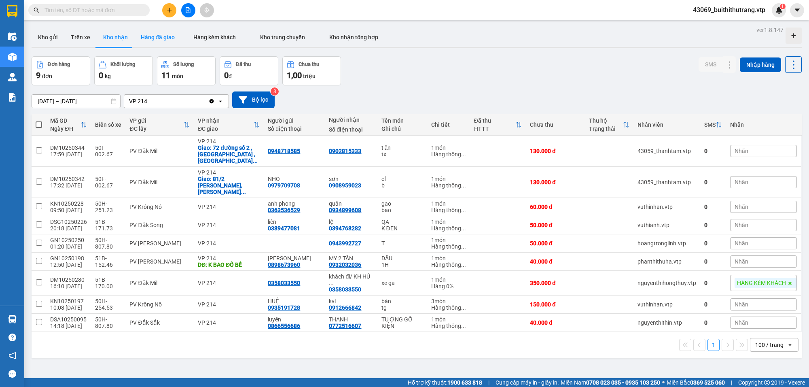
click at [164, 38] on button "Hàng đã giao" at bounding box center [157, 36] width 47 height 19
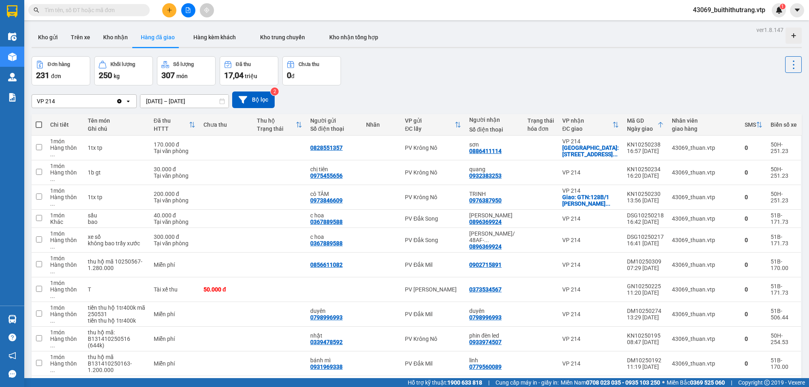
click at [101, 8] on input "text" at bounding box center [91, 10] width 95 height 9
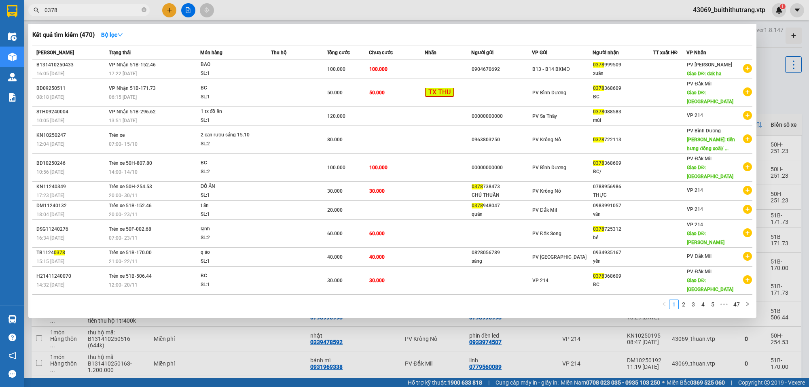
click at [384, 308] on div at bounding box center [404, 193] width 809 height 387
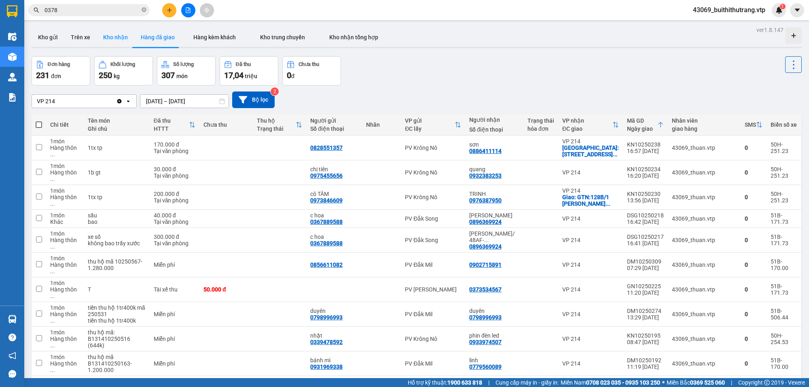
click at [119, 38] on button "Kho nhận" at bounding box center [116, 36] width 38 height 19
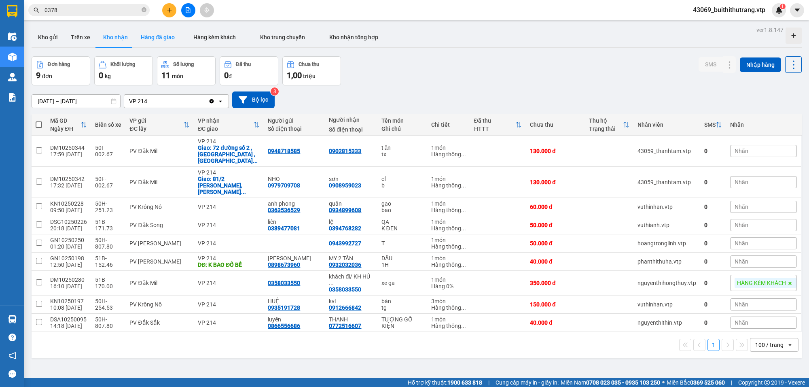
click at [162, 37] on button "Hàng đã giao" at bounding box center [157, 36] width 47 height 19
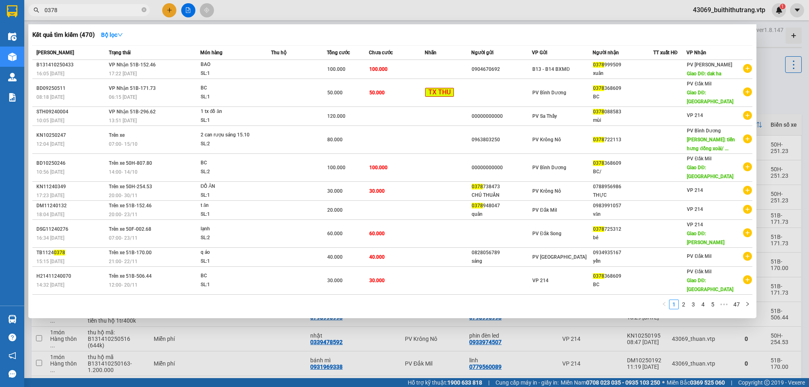
click at [71, 13] on input "0378" at bounding box center [91, 10] width 95 height 9
type input "0"
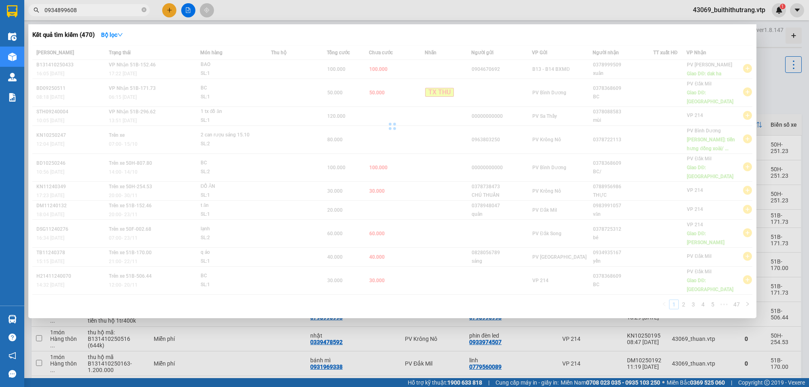
type input "0934899608"
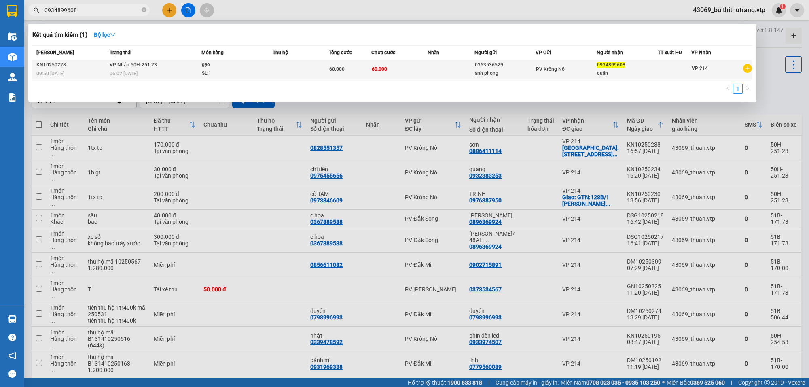
click at [442, 72] on td at bounding box center [450, 69] width 47 height 19
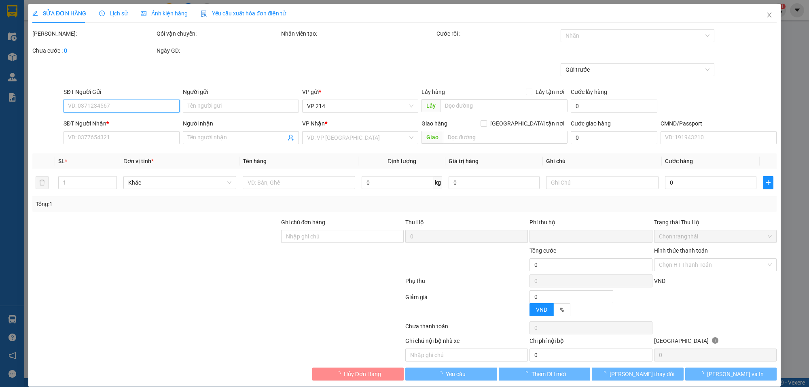
type input "0363536529"
type input "anh phong"
type input "0934899608"
type input "quân"
type input "0"
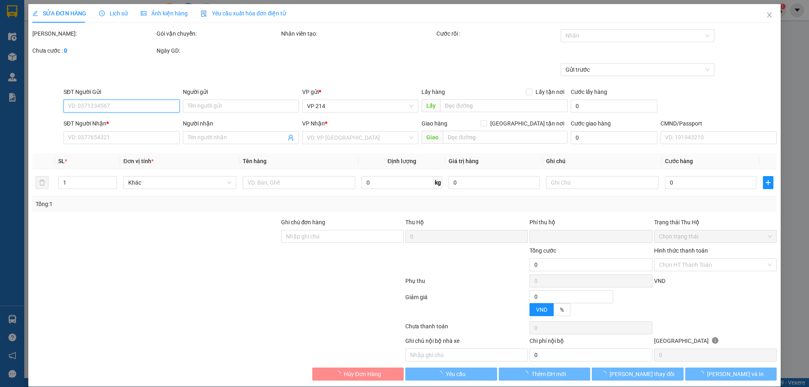
type input "60.000"
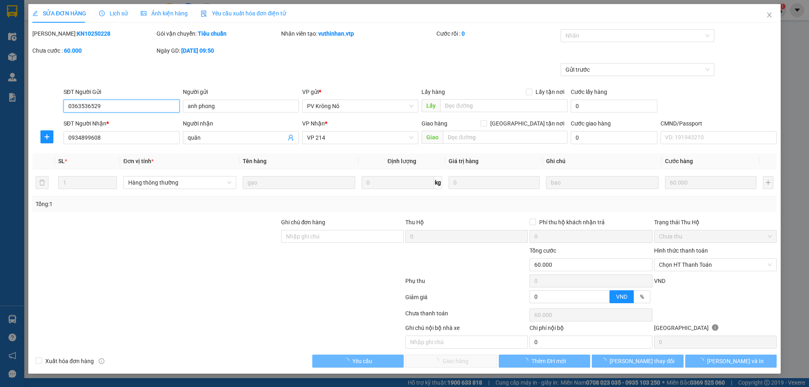
type input "3.000"
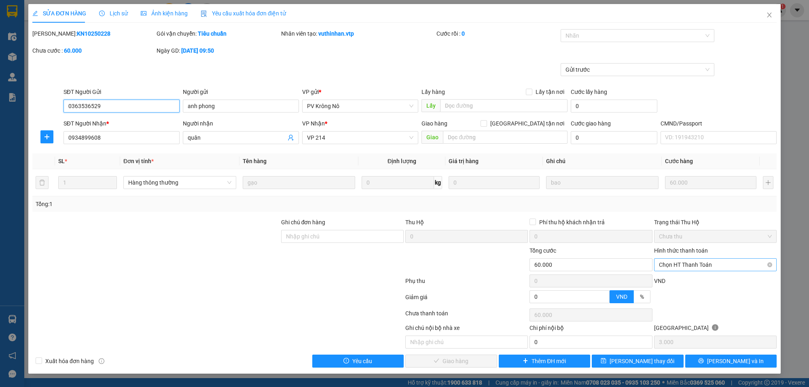
click at [698, 265] on span "Chọn HT Thanh Toán" at bounding box center [715, 264] width 113 height 12
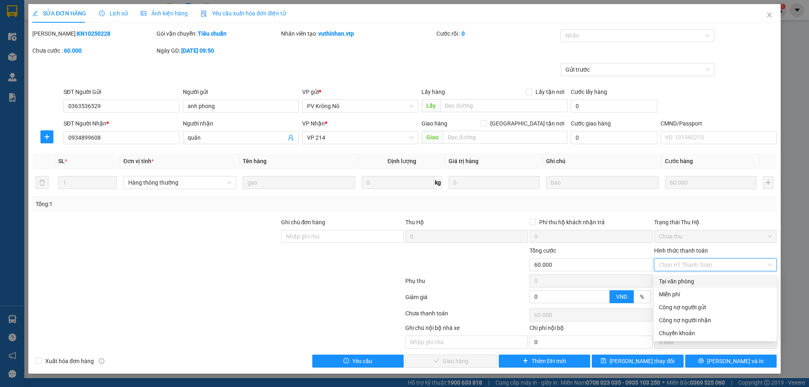
click at [691, 283] on div "Tại văn phòng" at bounding box center [715, 281] width 113 height 9
type input "0"
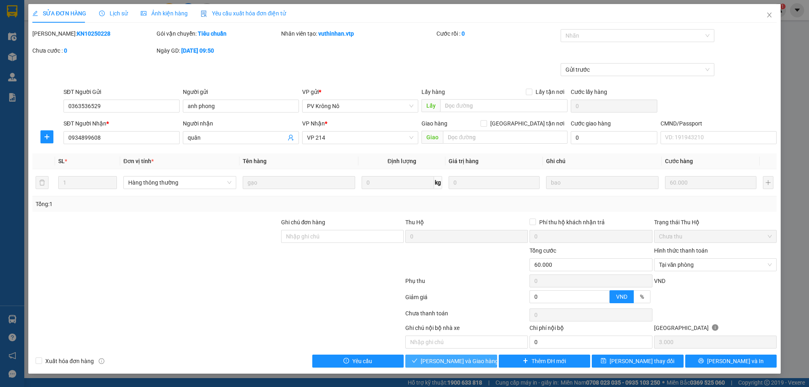
click at [456, 364] on span "[PERSON_NAME] và [PERSON_NAME] hàng" at bounding box center [460, 360] width 78 height 9
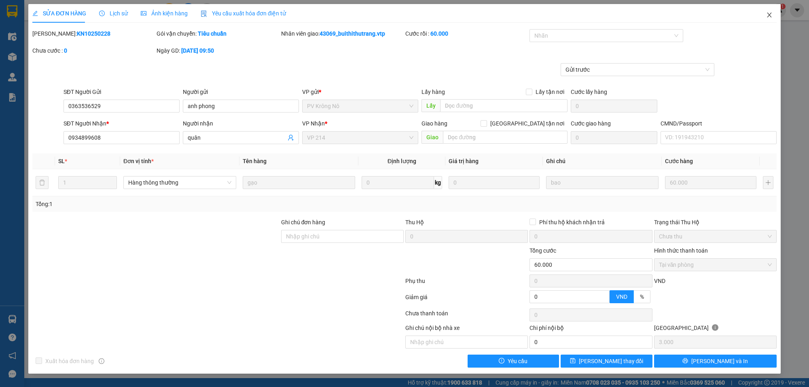
click at [770, 13] on icon "close" at bounding box center [769, 15] width 4 height 5
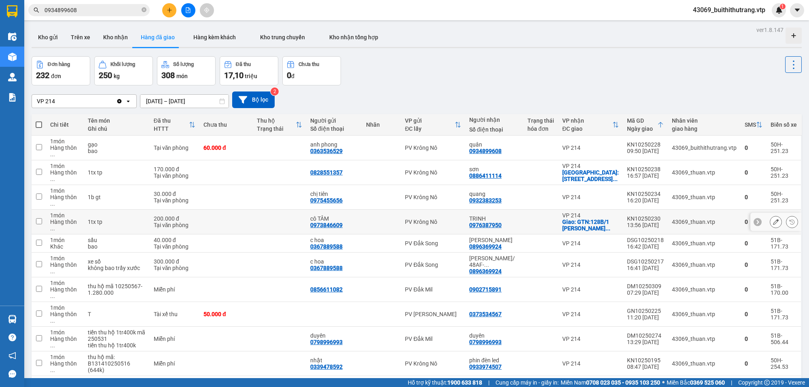
scroll to position [377, 0]
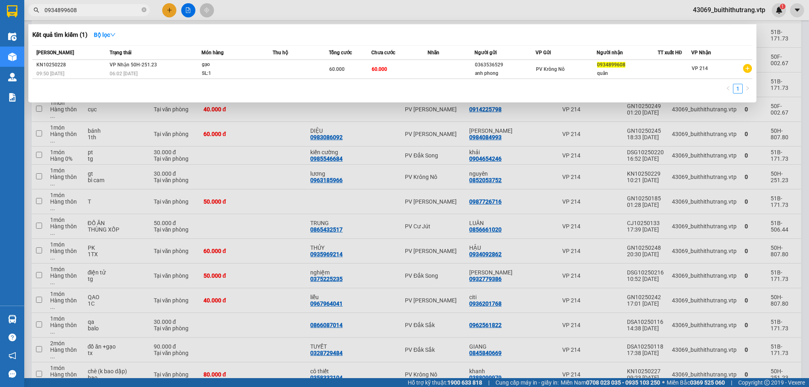
drag, startPoint x: 87, startPoint y: 11, endPoint x: 25, endPoint y: 13, distance: 61.9
click at [25, 13] on div "0934899608" at bounding box center [79, 10] width 158 height 12
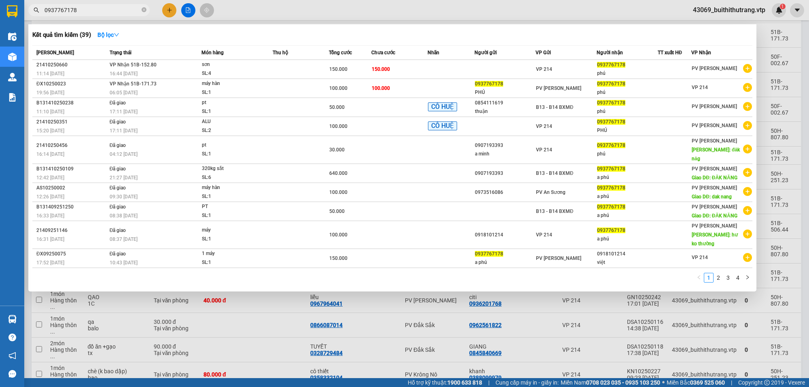
type input "0937767178"
click at [393, 306] on div at bounding box center [404, 193] width 809 height 387
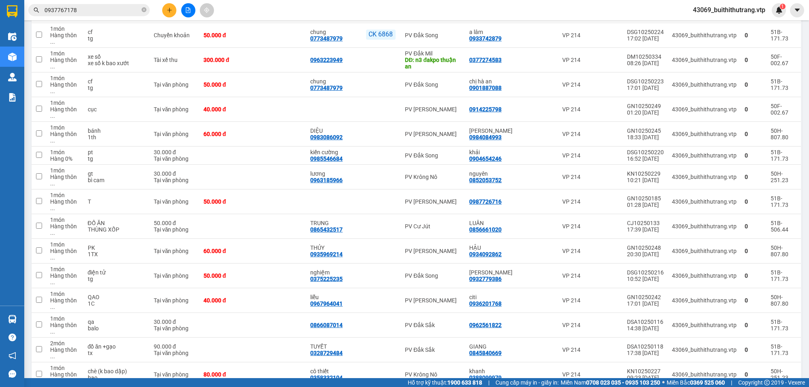
scroll to position [0, 0]
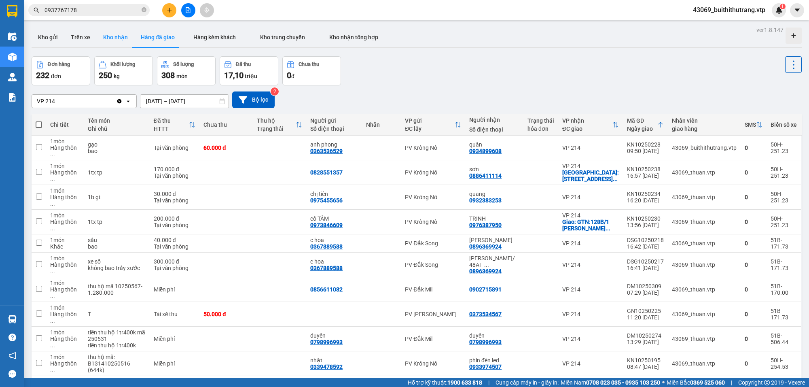
click at [109, 36] on button "Kho nhận" at bounding box center [116, 36] width 38 height 19
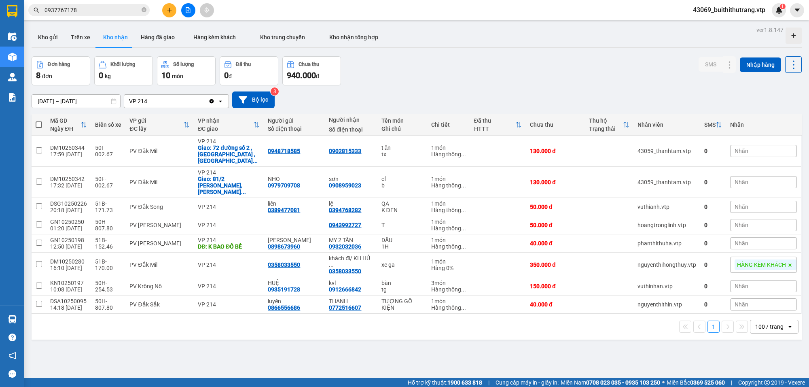
click at [104, 13] on input "0937767178" at bounding box center [91, 10] width 95 height 9
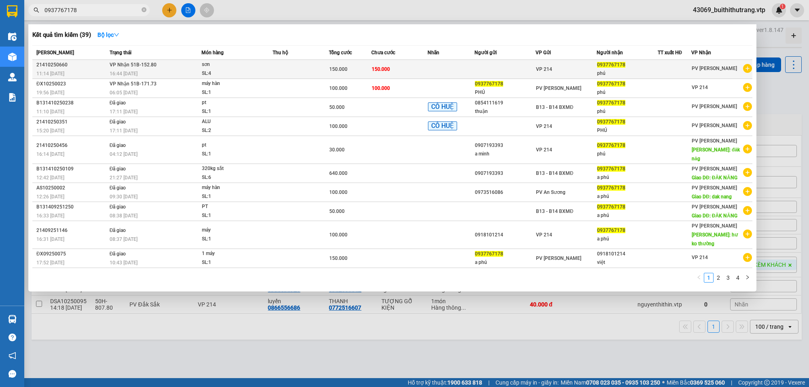
click at [559, 75] on td "VP 214" at bounding box center [565, 69] width 61 height 19
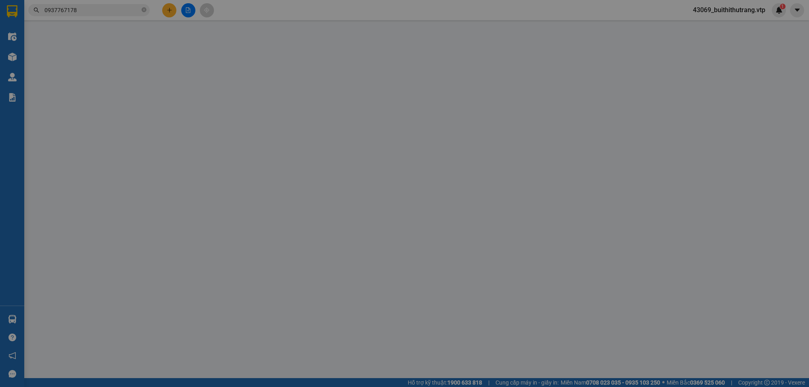
type input "0937767178"
type input "phú"
type input "0"
type input "150.000"
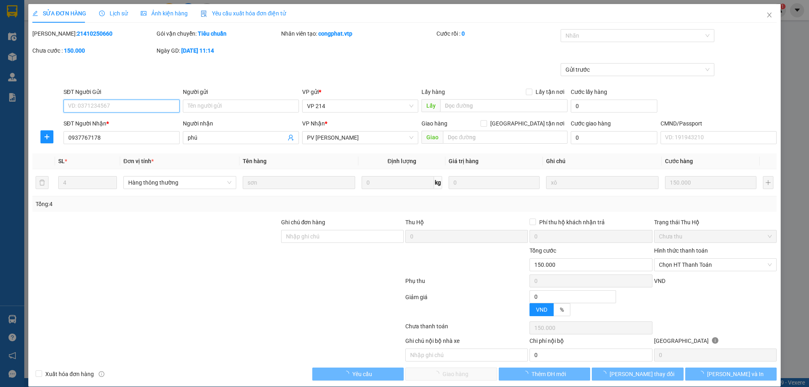
type input "7.500"
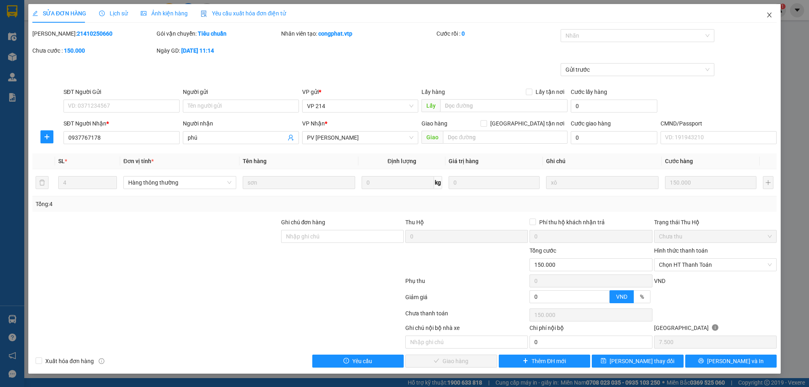
click at [770, 13] on icon "close" at bounding box center [769, 15] width 6 height 6
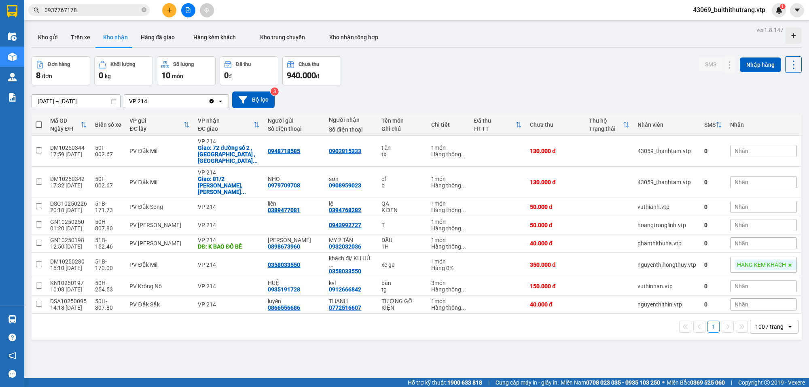
click at [85, 7] on input "0937767178" at bounding box center [91, 10] width 95 height 9
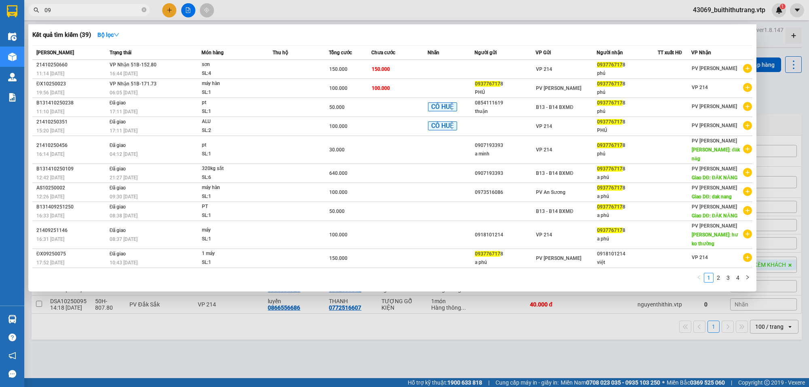
type input "0"
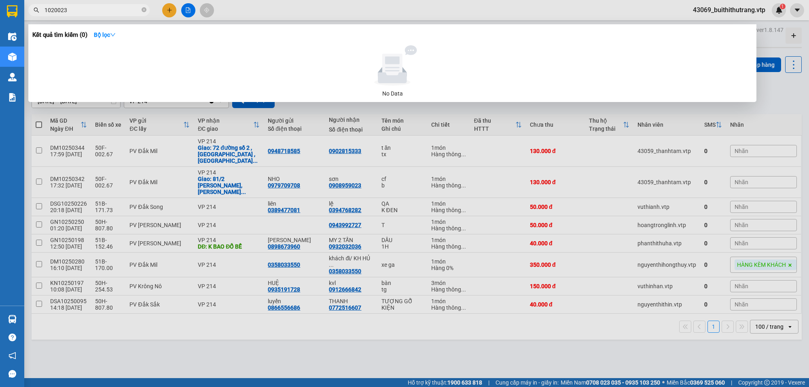
click at [43, 12] on span "1020023" at bounding box center [88, 10] width 121 height 12
click at [45, 10] on input "1020023" at bounding box center [91, 10] width 95 height 9
click at [472, 221] on div at bounding box center [404, 193] width 809 height 387
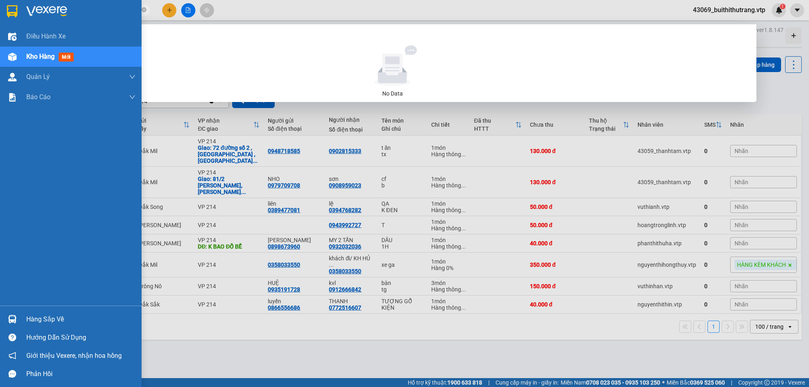
drag, startPoint x: 99, startPoint y: 5, endPoint x: 0, endPoint y: 15, distance: 99.6
click at [0, 6] on section "Kết quả tìm kiếm ( 0 ) Bộ lọc No Data dx1020023 43069_buithithutrang.vtp 1 Điều…" at bounding box center [404, 193] width 809 height 387
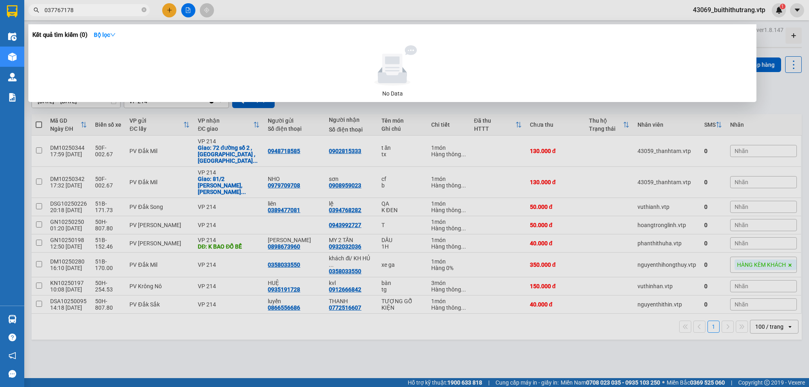
click at [108, 8] on input "037767178" at bounding box center [91, 10] width 95 height 9
type input "037767178"
click at [641, 211] on div at bounding box center [404, 193] width 809 height 387
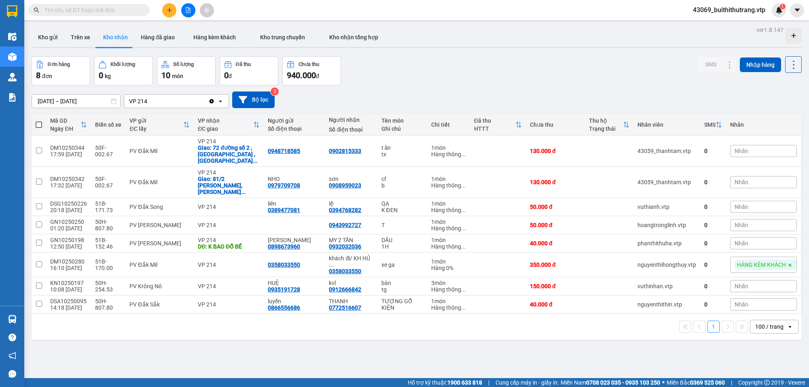
click at [102, 11] on input "text" at bounding box center [91, 10] width 95 height 9
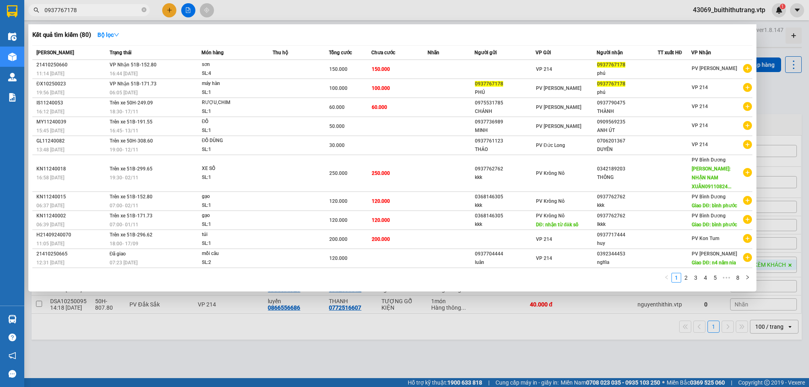
type input "0937767178"
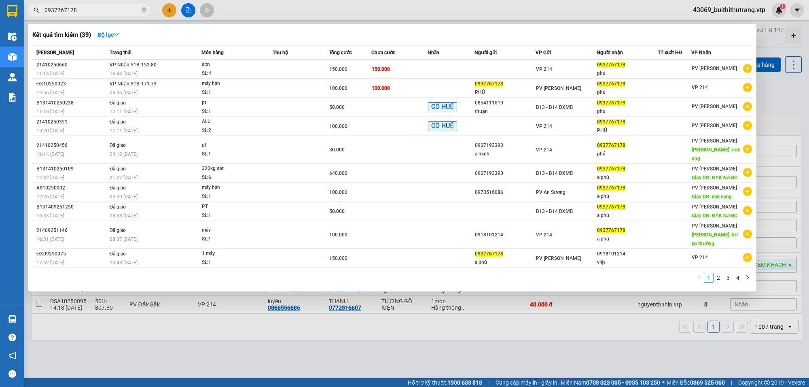
click at [630, 336] on div at bounding box center [404, 193] width 809 height 387
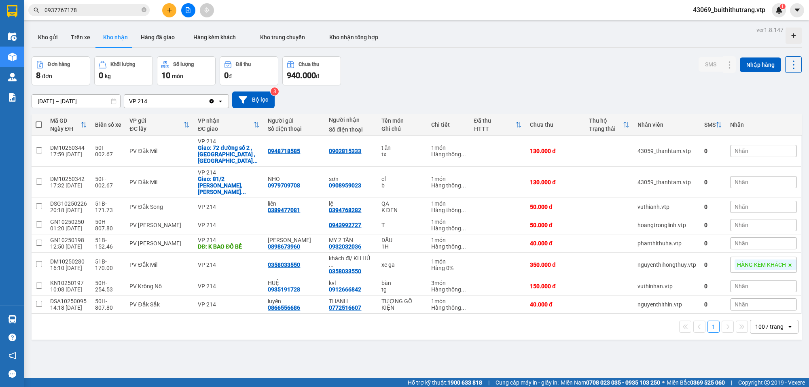
click at [755, 322] on div "100 / trang" at bounding box center [769, 326] width 28 height 8
click at [396, 328] on div "ver 1.8.147 Kho gửi Trên xe Kho nhận Hàng đã giao Hàng kèm khách Kho trung chuy…" at bounding box center [416, 217] width 776 height 387
click at [516, 295] on td at bounding box center [498, 304] width 56 height 18
checkbox input "true"
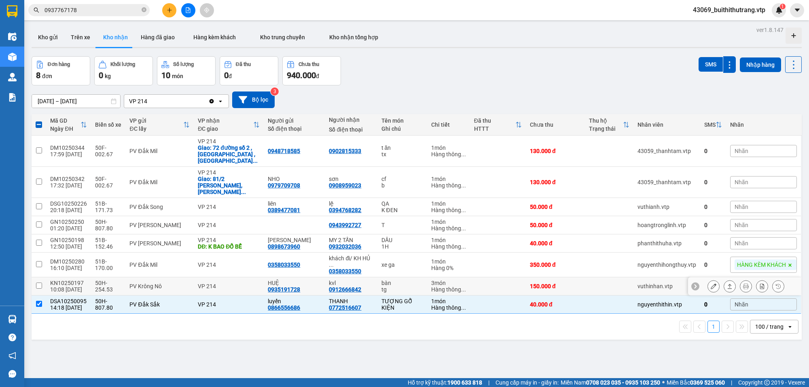
click at [501, 277] on td at bounding box center [498, 286] width 56 height 18
checkbox input "true"
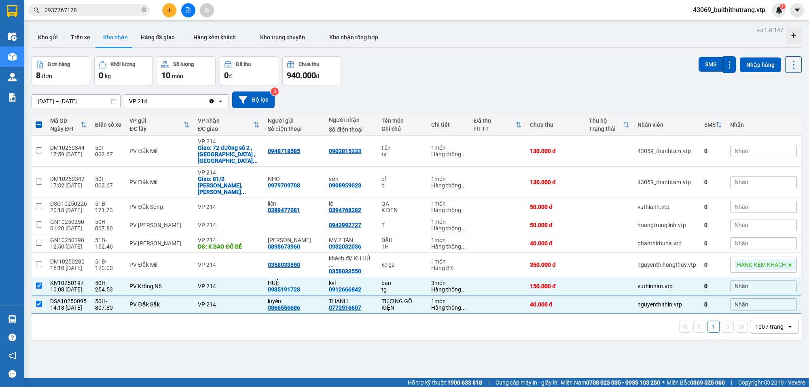
click at [114, 102] on icon at bounding box center [114, 101] width 6 height 6
click at [53, 102] on input "[DATE] – [DATE]" at bounding box center [76, 101] width 88 height 13
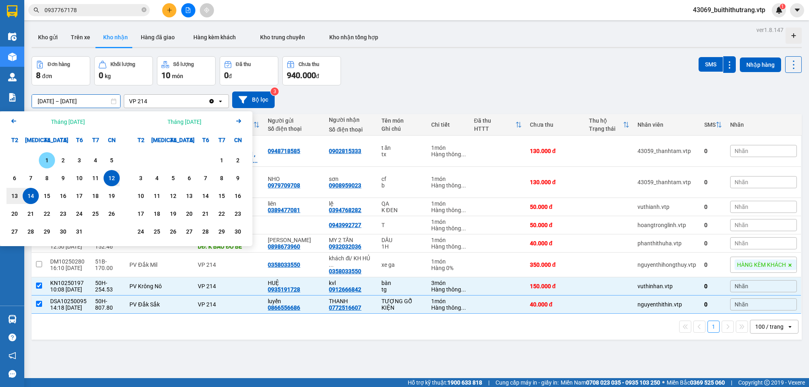
click at [47, 160] on div "1" at bounding box center [46, 160] width 11 height 10
click at [31, 201] on div "14" at bounding box center [30, 196] width 11 height 10
type input "01/10/2025 – 14/10/2025"
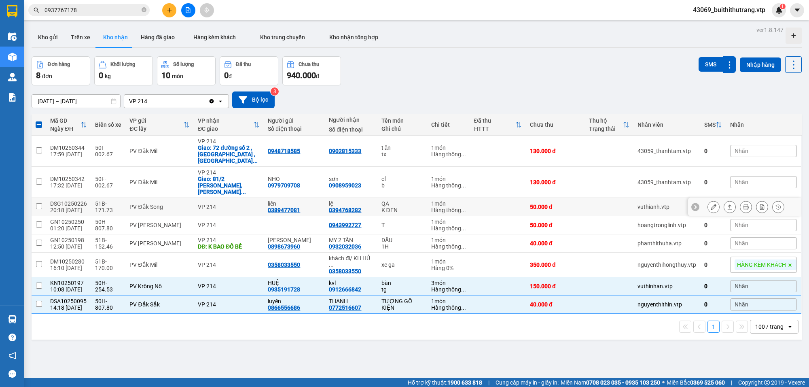
checkbox input "false"
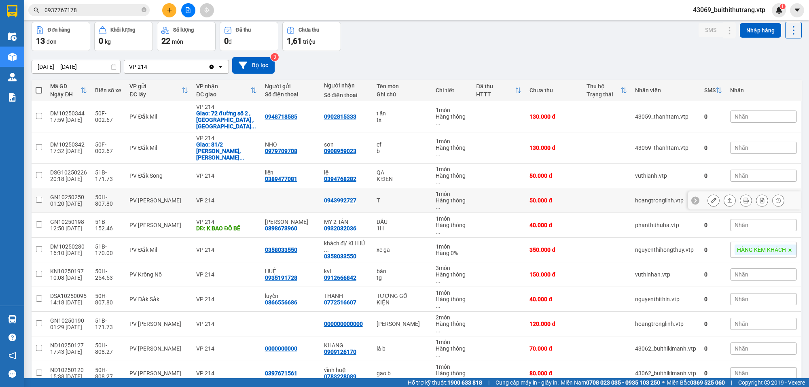
scroll to position [51, 0]
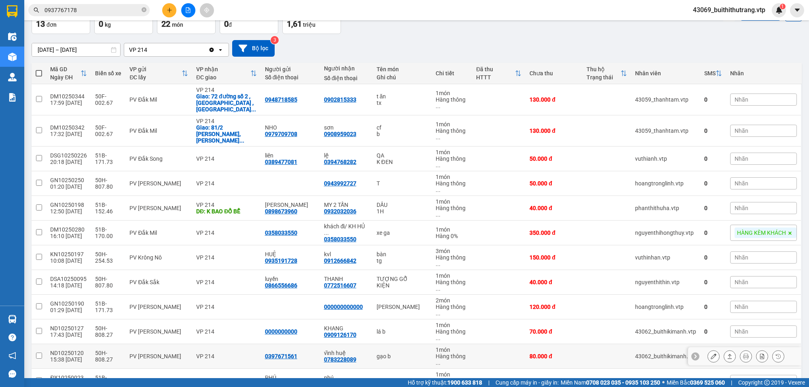
click at [484, 344] on td at bounding box center [498, 356] width 53 height 25
checkbox input "true"
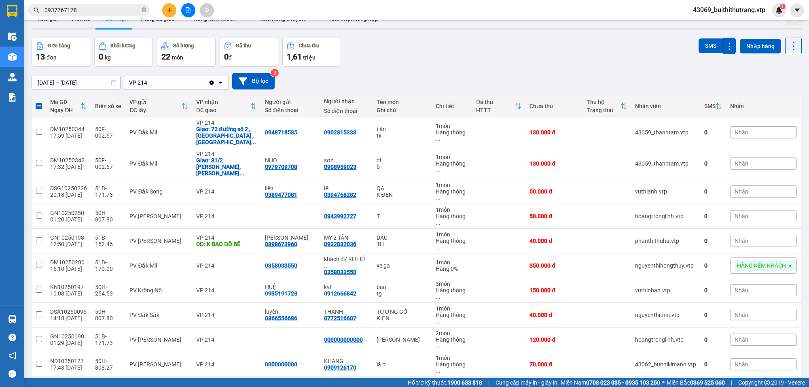
scroll to position [0, 0]
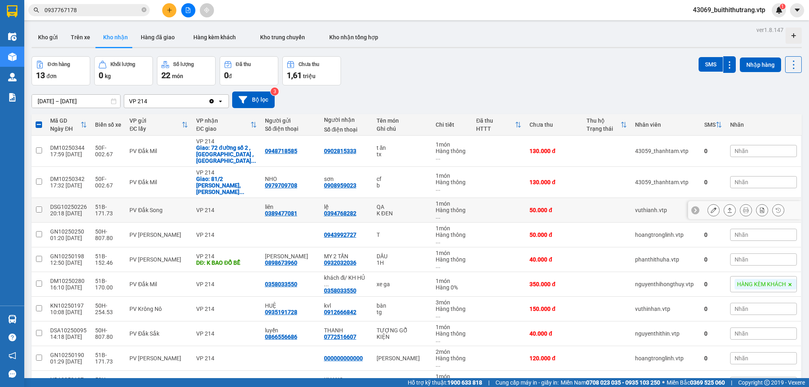
click at [474, 201] on td at bounding box center [498, 210] width 53 height 25
checkbox input "true"
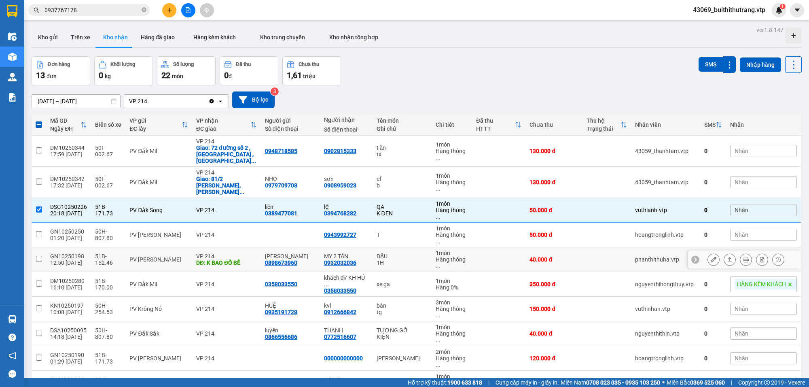
click at [481, 247] on td at bounding box center [498, 259] width 53 height 25
checkbox input "true"
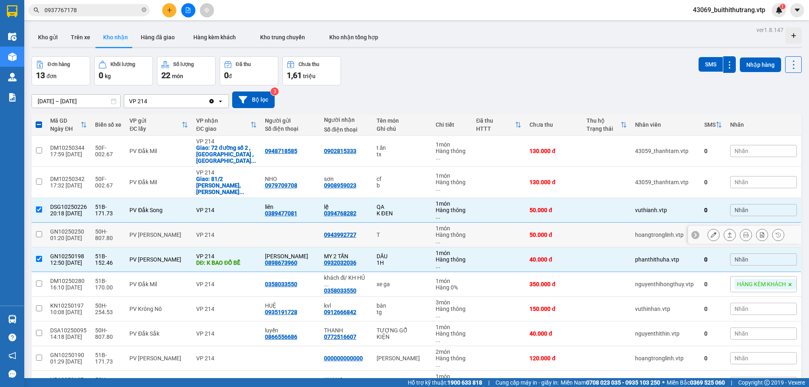
click at [474, 222] on td at bounding box center [498, 234] width 53 height 25
checkbox input "true"
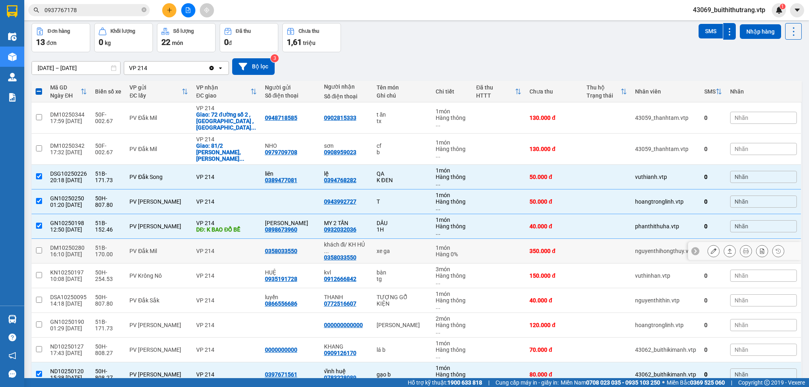
scroll to position [51, 0]
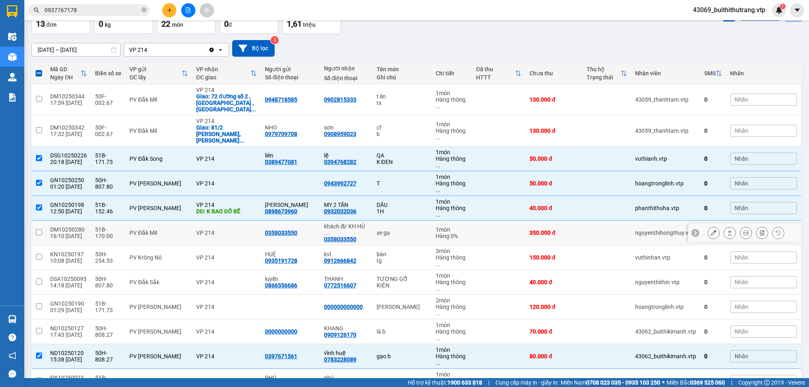
click at [472, 220] on td at bounding box center [498, 232] width 53 height 25
checkbox input "true"
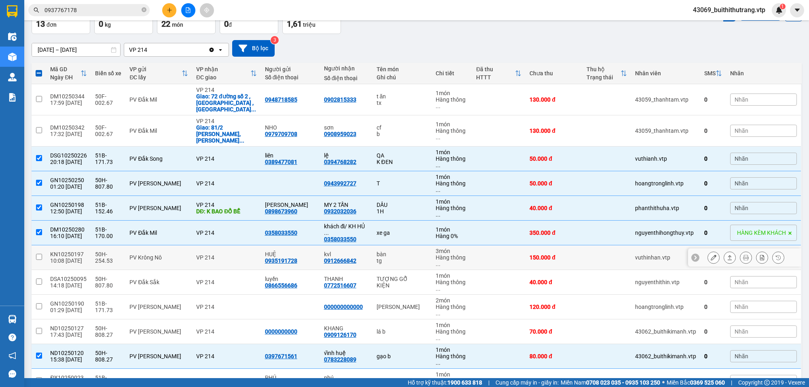
click at [484, 245] on td at bounding box center [498, 257] width 53 height 25
checkbox input "true"
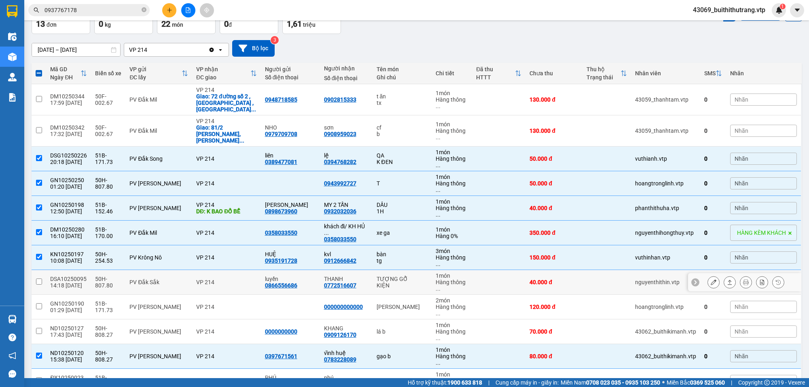
click at [490, 270] on td at bounding box center [498, 282] width 53 height 25
checkbox input "true"
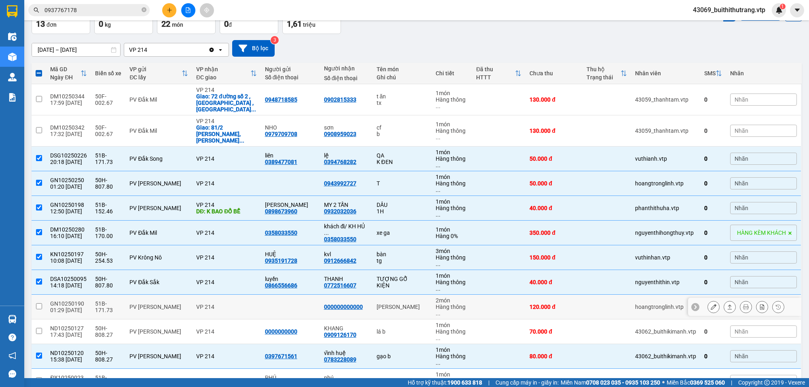
click at [491, 294] on td at bounding box center [498, 306] width 53 height 25
checkbox input "true"
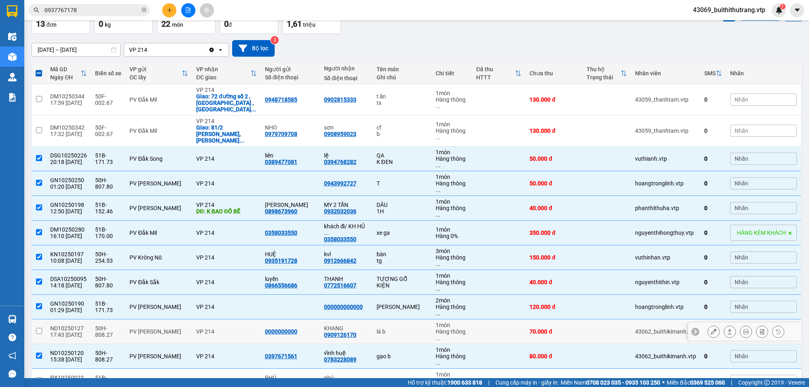
click at [514, 319] on td at bounding box center [498, 331] width 53 height 25
checkbox input "true"
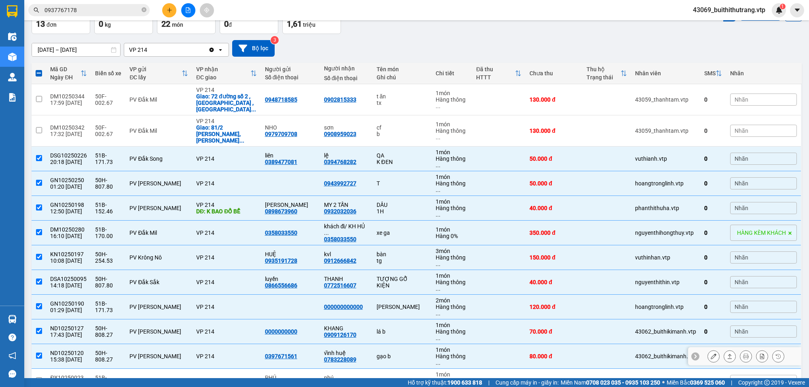
click at [495, 344] on td at bounding box center [498, 356] width 53 height 25
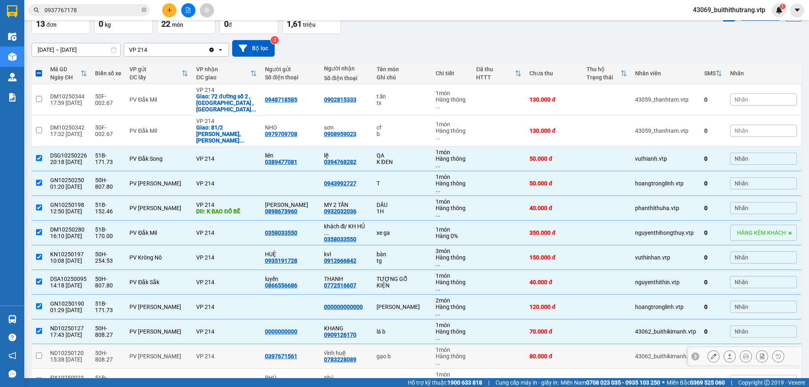
click at [495, 344] on td at bounding box center [498, 356] width 53 height 25
checkbox input "true"
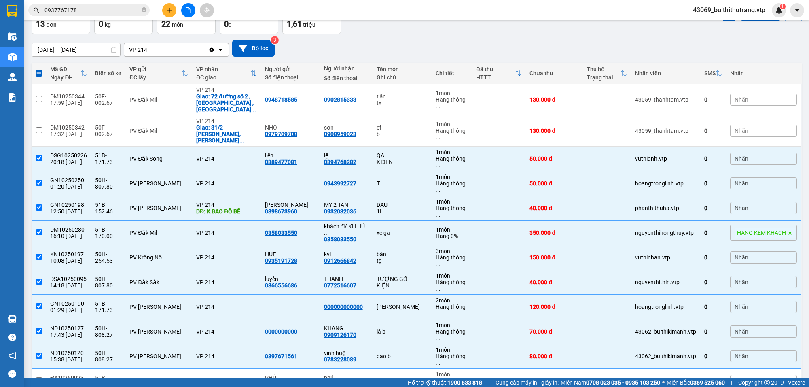
checkbox input "true"
click at [505, 368] on td at bounding box center [498, 380] width 53 height 25
checkbox input "true"
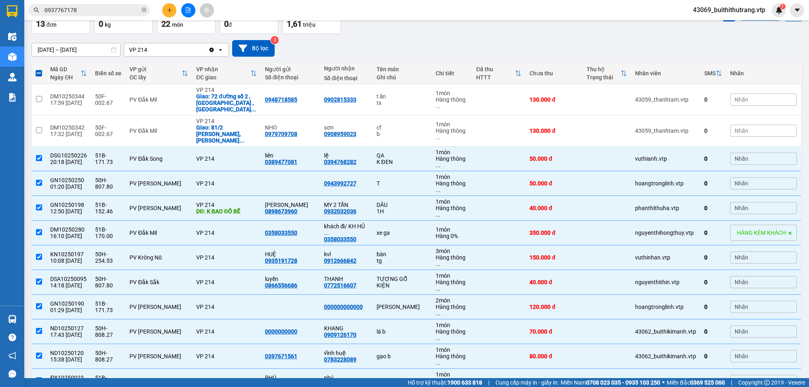
click at [490, 39] on div "01/10/2025 – 14/10/2025 Press the down arrow key to interact with the calendar …" at bounding box center [417, 48] width 770 height 29
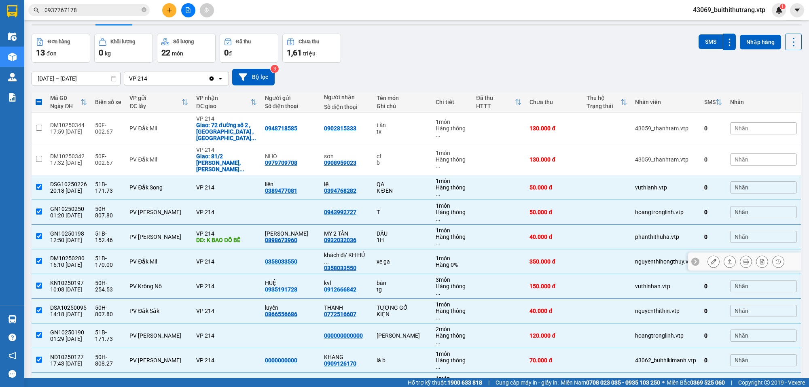
scroll to position [0, 0]
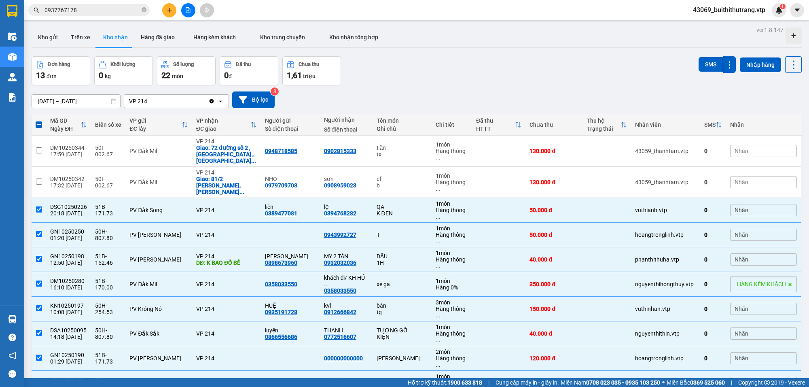
click at [484, 82] on div "Đơn hàng 13 đơn Khối lượng 0 kg Số lượng 22 món Đã thu 0 đ Chưa thu 1,61 triệu …" at bounding box center [417, 70] width 770 height 29
click at [94, 13] on input "0937767178" at bounding box center [91, 10] width 95 height 9
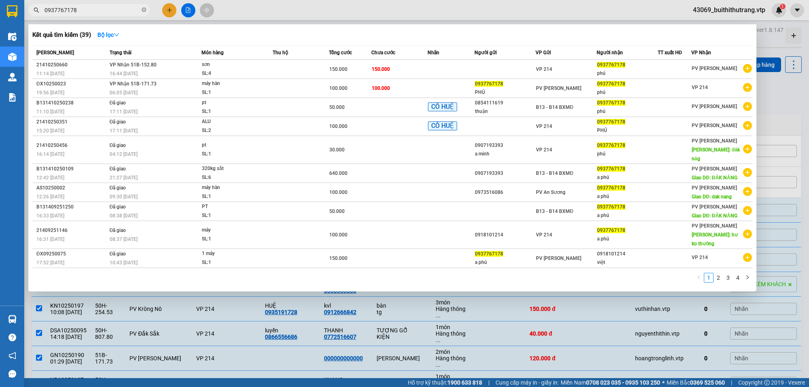
drag, startPoint x: 94, startPoint y: 13, endPoint x: 7, endPoint y: 21, distance: 87.4
click at [7, 21] on section "Kết quả tìm kiếm ( 39 ) Bộ lọc Mã ĐH Trạng thái Món hàng Thu hộ Tổng cước Chưa …" at bounding box center [404, 193] width 809 height 387
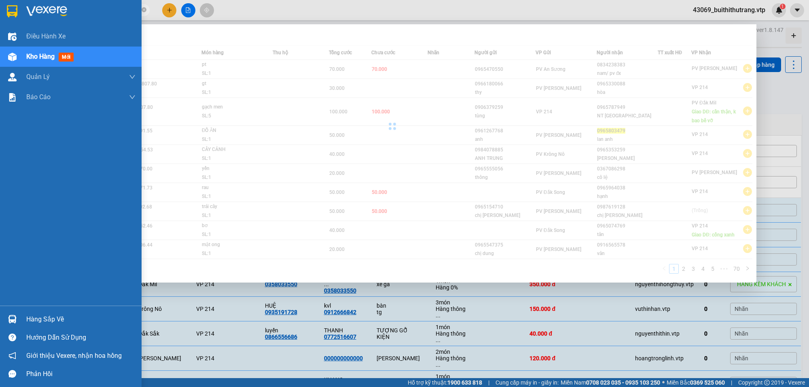
type input "0965803479"
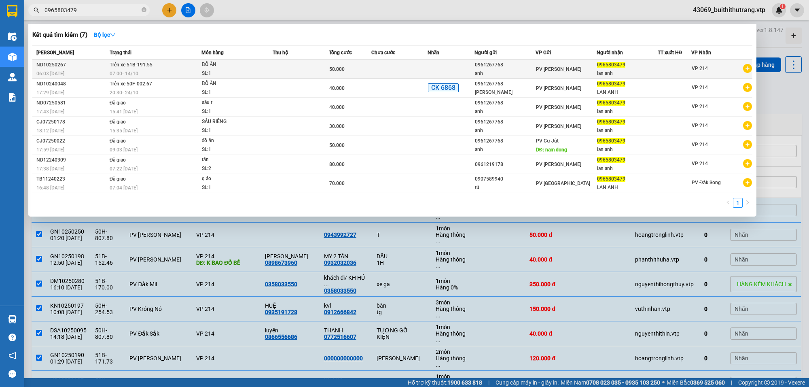
click at [290, 71] on td at bounding box center [301, 69] width 56 height 19
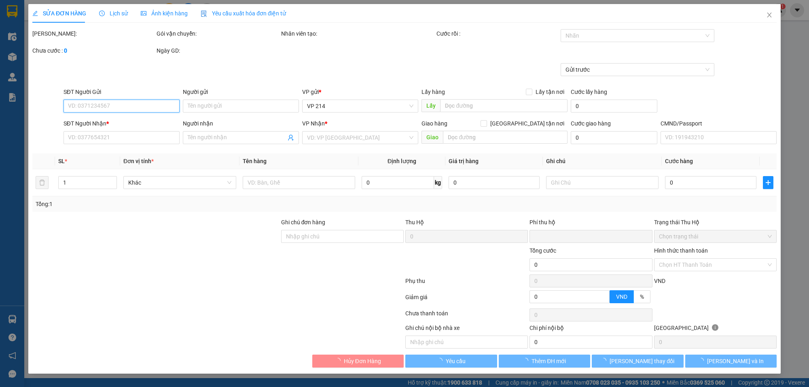
type input "2.500"
type input "0961267768"
type input "anh"
type input "0965803479"
type input "lan anh"
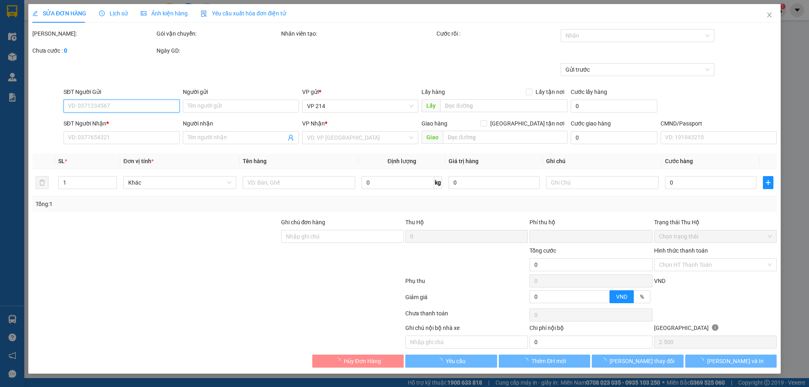
type input "0"
type input "50.000"
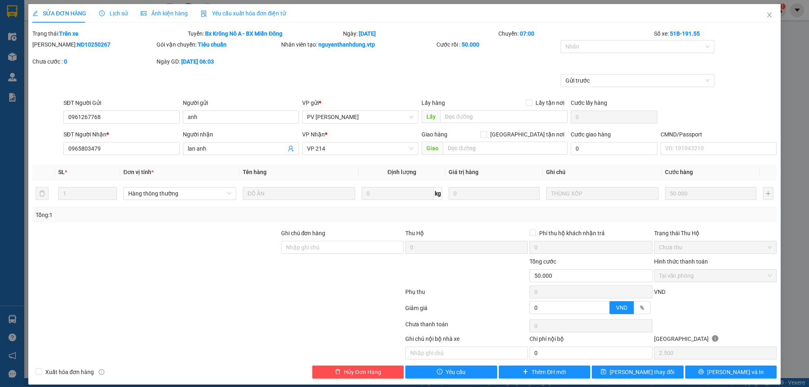
click at [116, 10] on span "Lịch sử" at bounding box center [113, 13] width 29 height 6
